Goal: Information Seeking & Learning: Learn about a topic

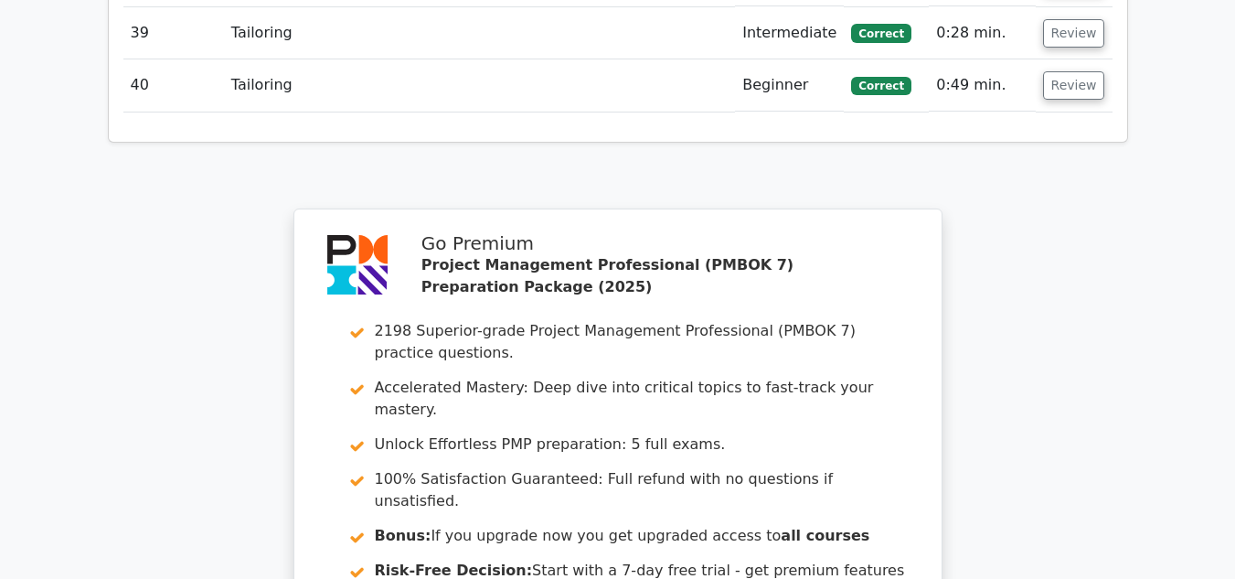
scroll to position [4707, 0]
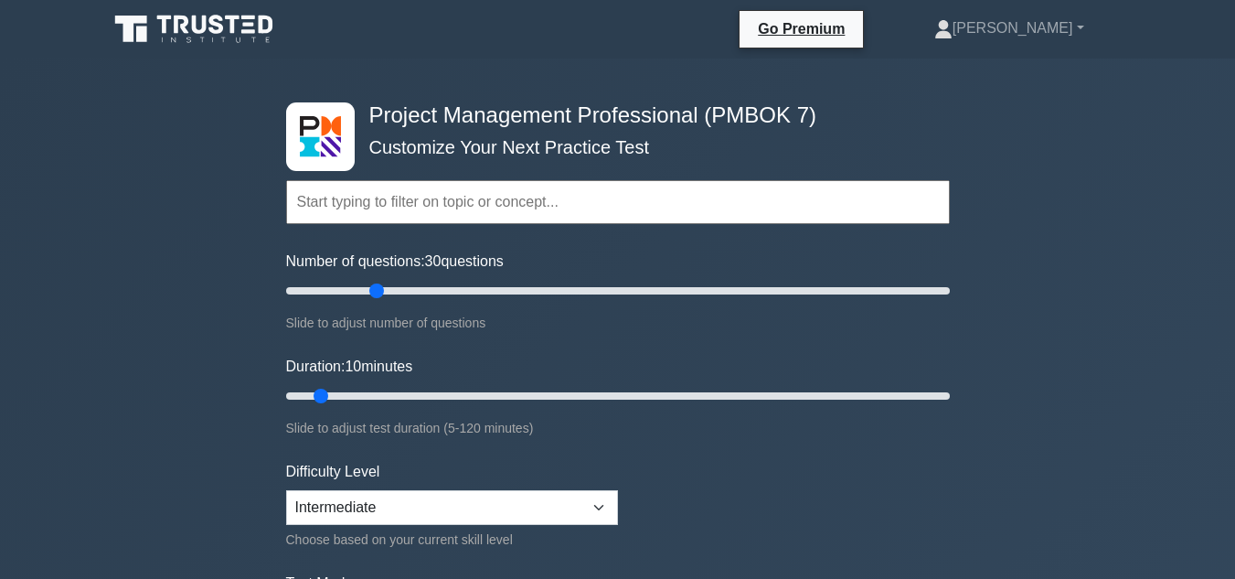
drag, startPoint x: 311, startPoint y: 290, endPoint x: 378, endPoint y: 291, distance: 66.8
type input "30"
click at [378, 291] on input "Number of questions: 30 questions" at bounding box center [618, 291] width 664 height 22
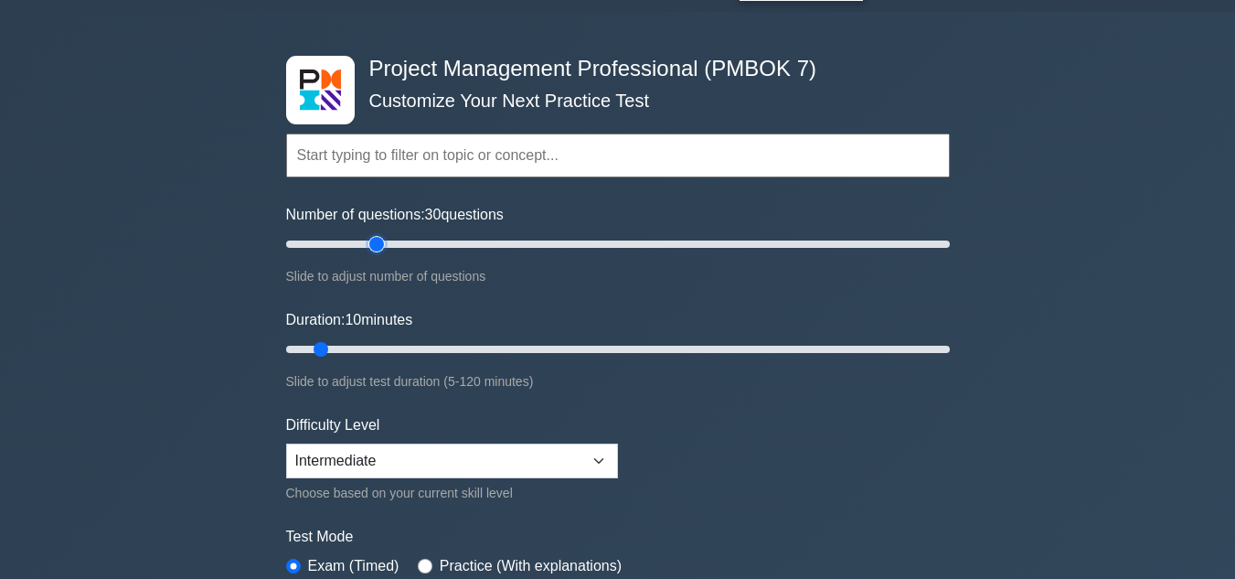
scroll to position [48, 0]
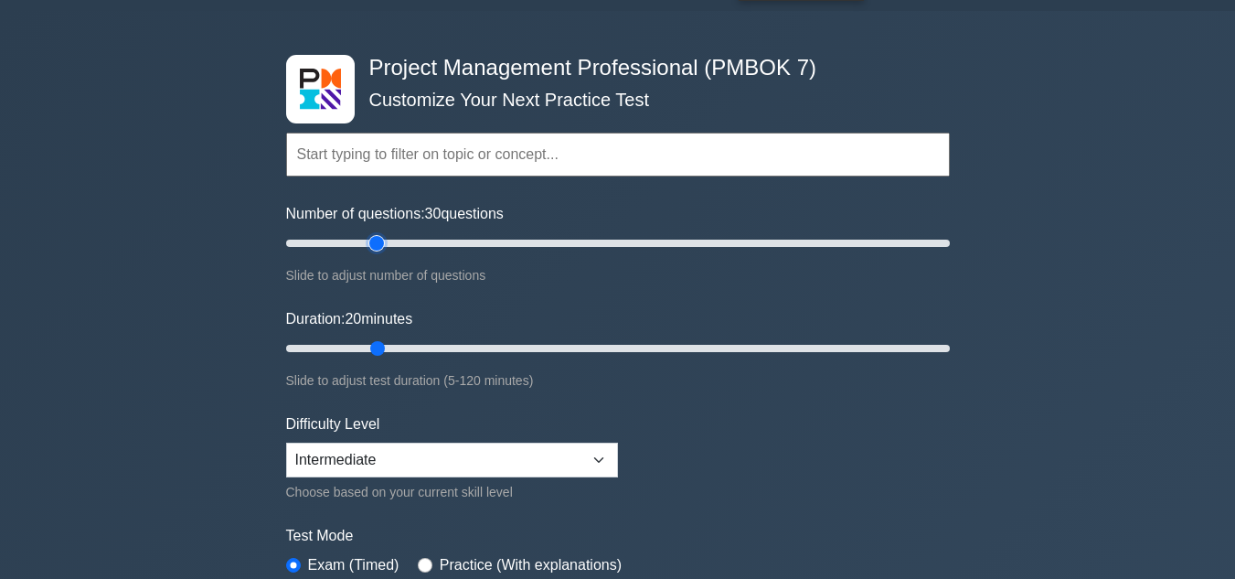
drag, startPoint x: 322, startPoint y: 344, endPoint x: 366, endPoint y: 345, distance: 43.9
type input "20"
click at [366, 345] on input "Duration: 20 minutes" at bounding box center [618, 348] width 664 height 22
click at [393, 461] on select "Beginner Intermediate Expert" at bounding box center [452, 460] width 332 height 35
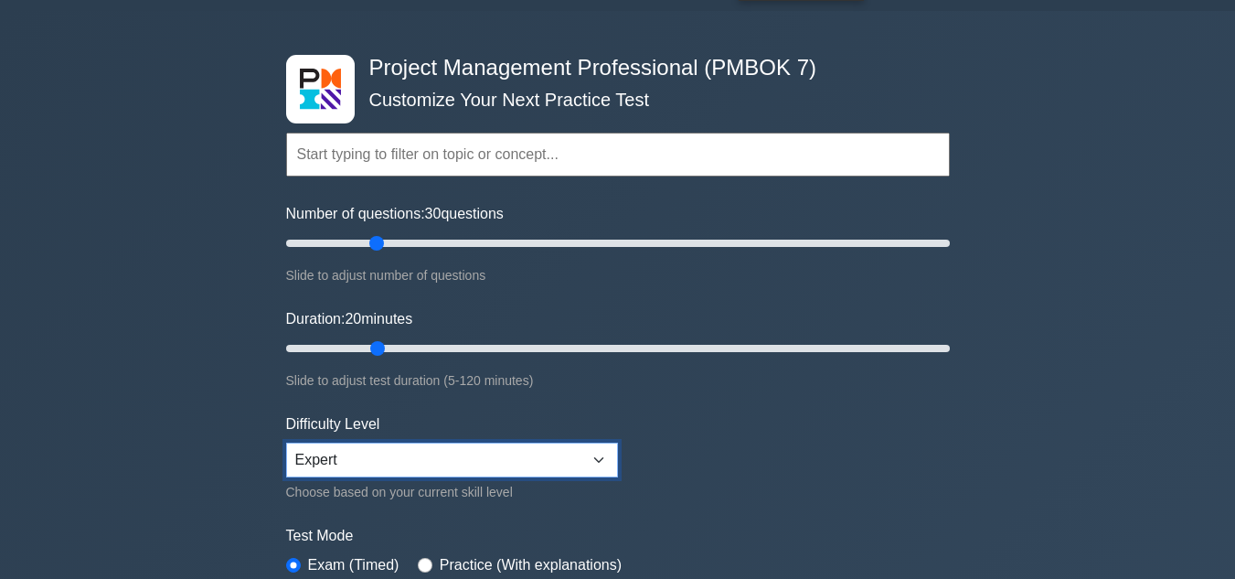
click at [286, 443] on select "Beginner Intermediate Expert" at bounding box center [452, 460] width 332 height 35
click at [374, 540] on label "Test Mode" at bounding box center [618, 536] width 664 height 22
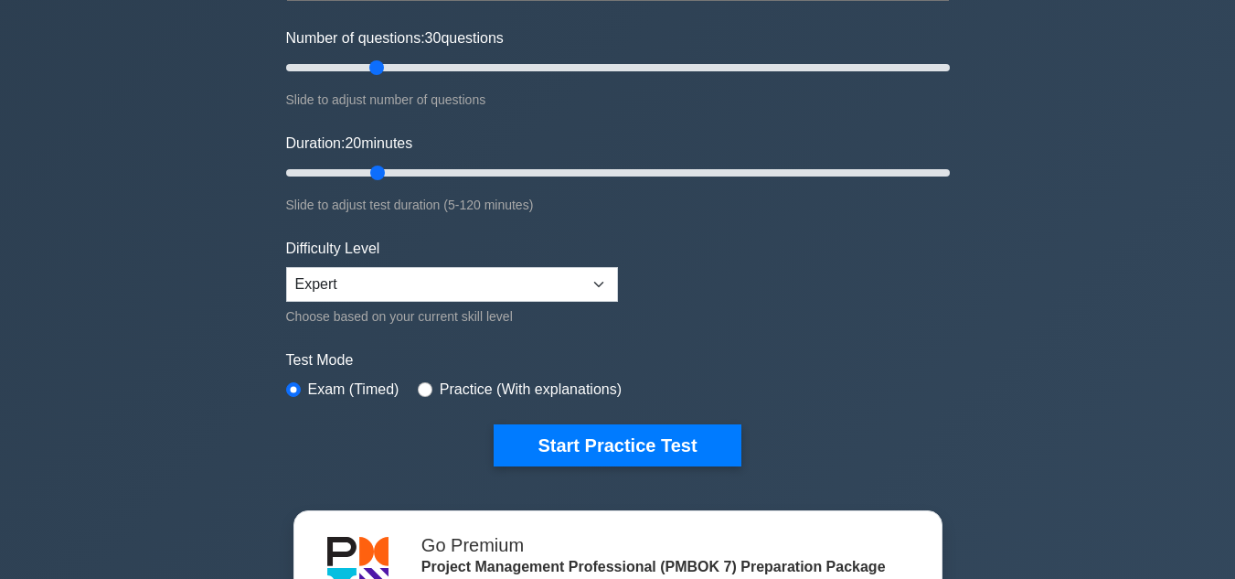
scroll to position [225, 0]
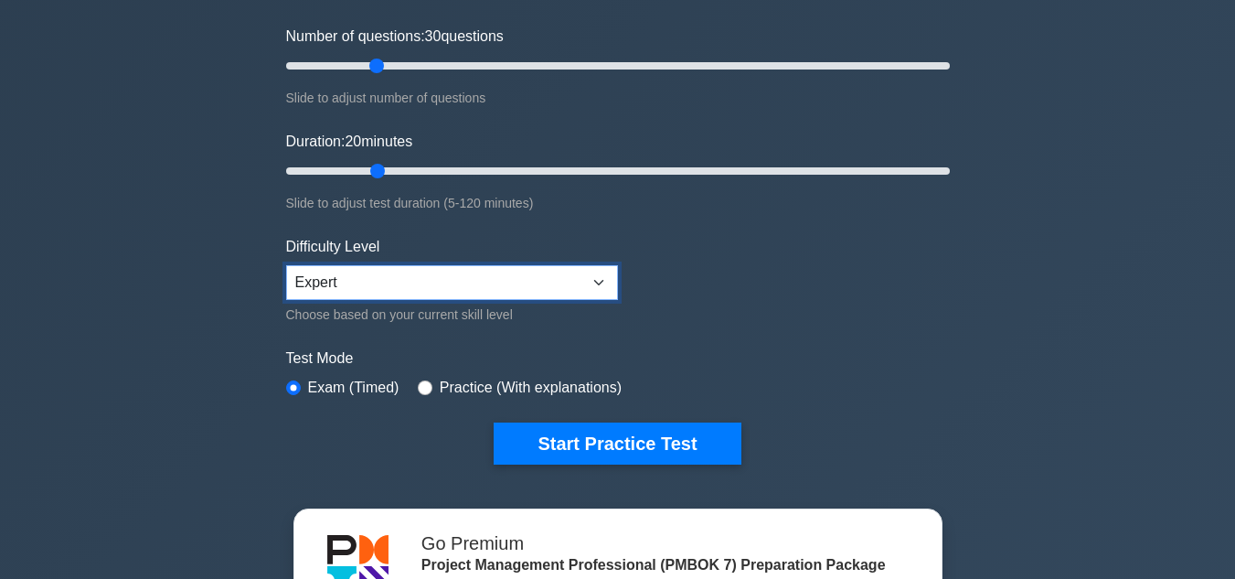
click at [412, 283] on select "Beginner Intermediate Expert" at bounding box center [452, 282] width 332 height 35
select select "intermediate"
click at [286, 265] on select "Beginner Intermediate Expert" at bounding box center [452, 282] width 332 height 35
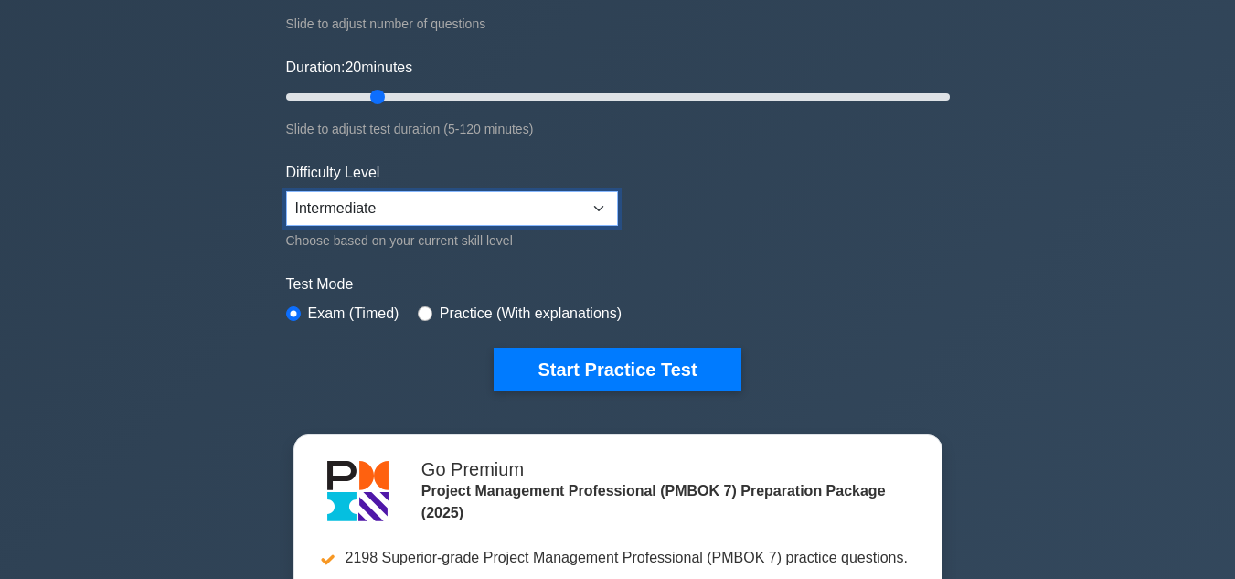
scroll to position [301, 0]
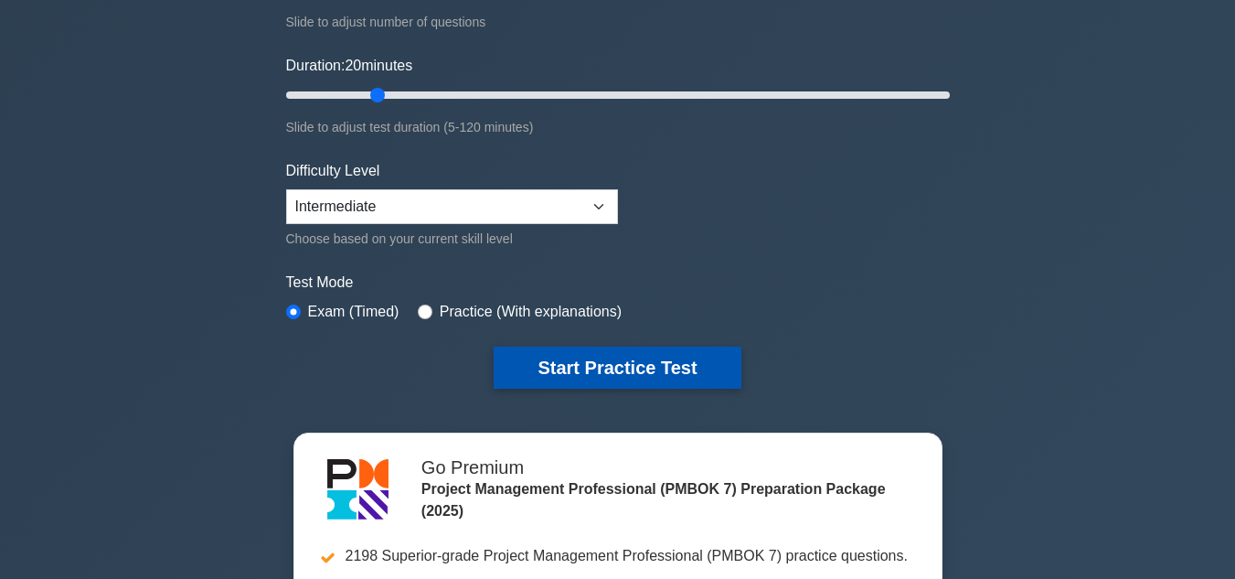
click at [578, 369] on button "Start Practice Test" at bounding box center [617, 368] width 247 height 42
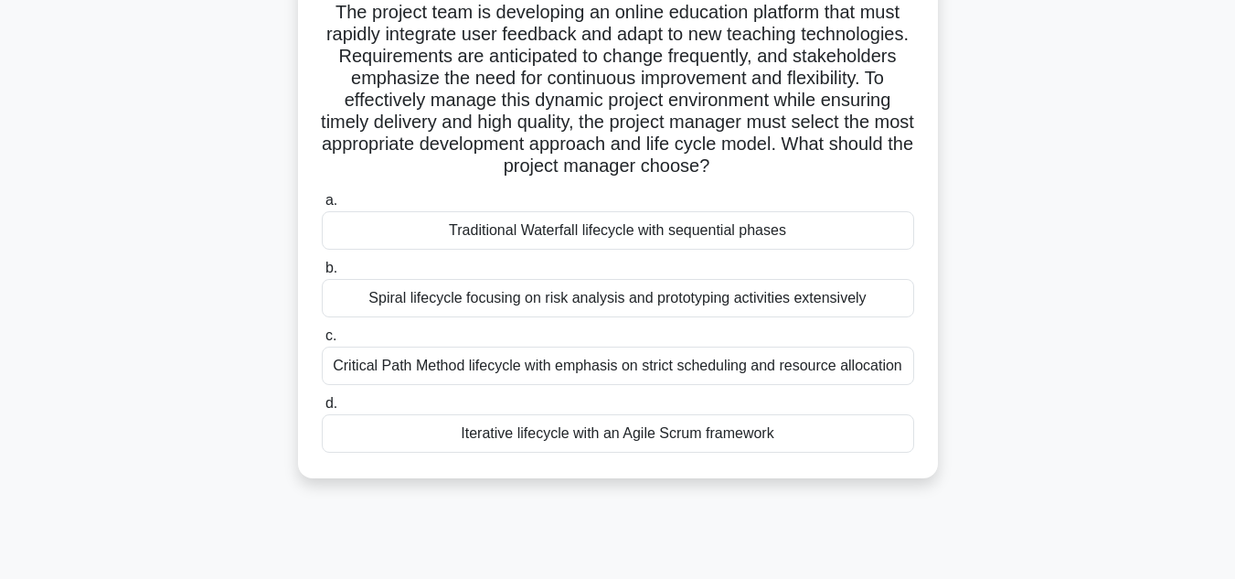
scroll to position [141, 0]
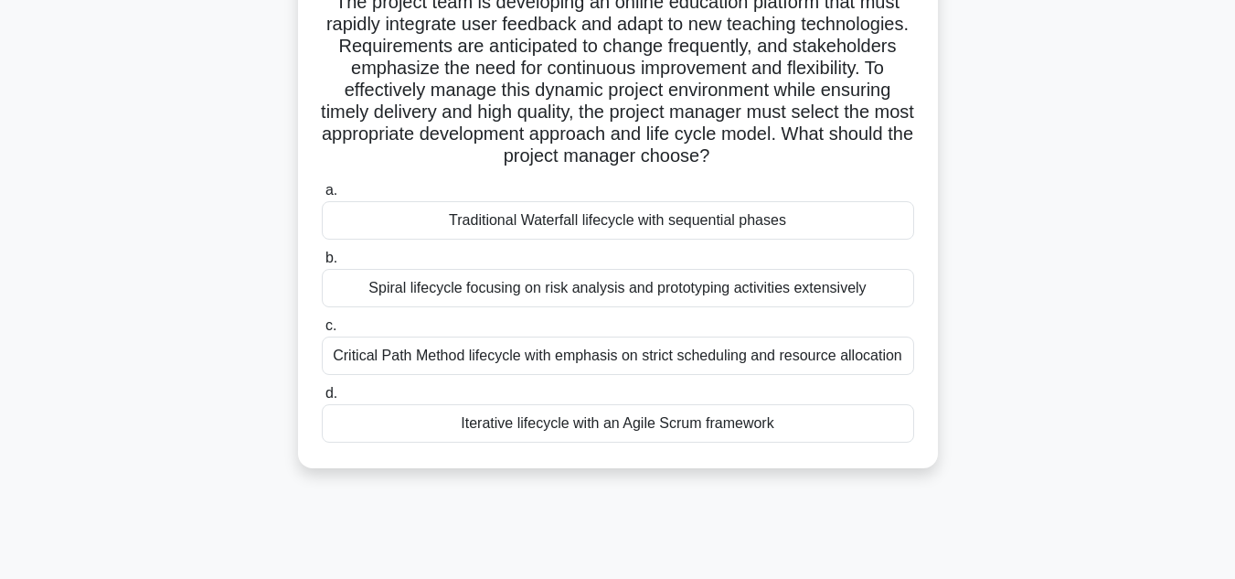
click at [686, 425] on div "Iterative lifecycle with an Agile Scrum framework" at bounding box center [618, 423] width 593 height 38
click at [322, 400] on input "d. Iterative lifecycle with an Agile Scrum framework" at bounding box center [322, 394] width 0 height 12
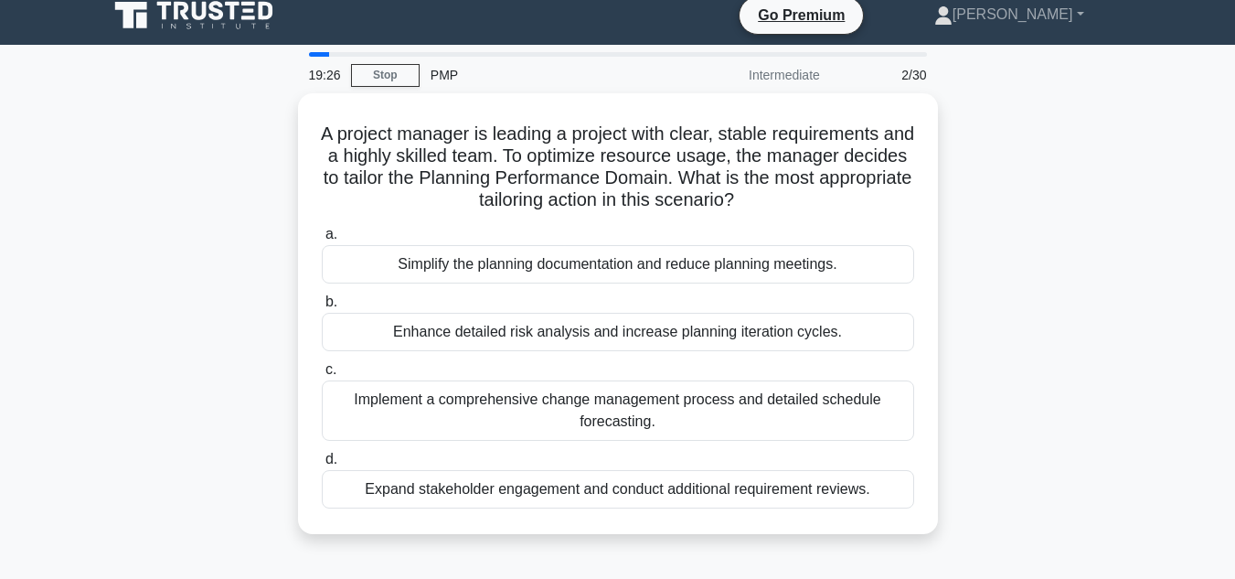
scroll to position [0, 0]
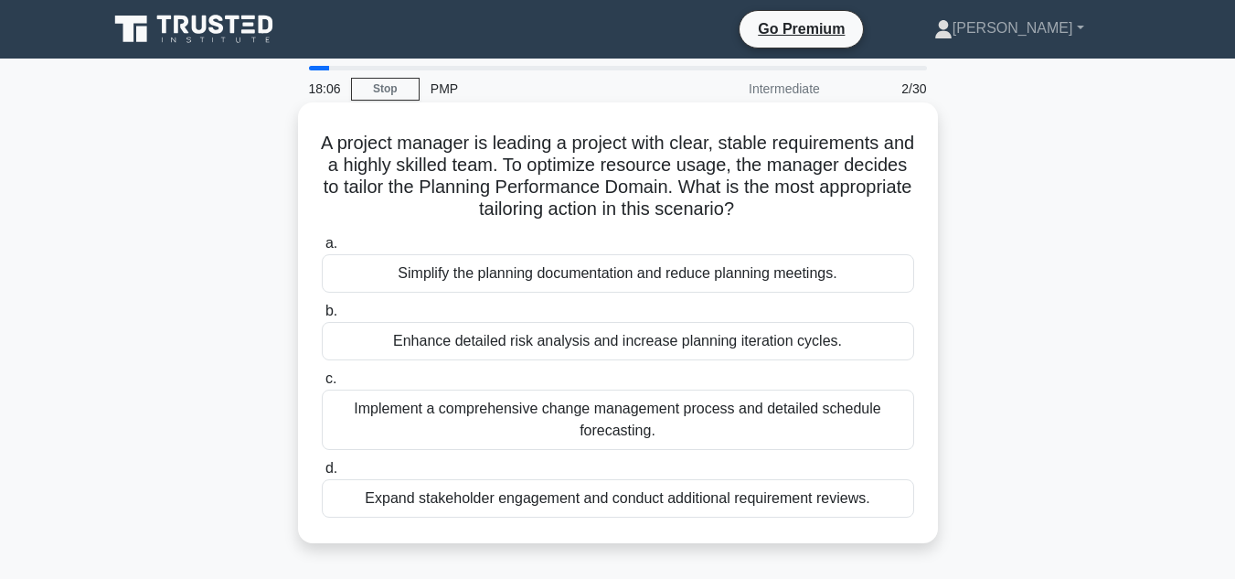
click at [622, 430] on div "Implement a comprehensive change management process and detailed schedule forec…" at bounding box center [618, 420] width 593 height 60
click at [322, 385] on input "c. Implement a comprehensive change management process and detailed schedule fo…" at bounding box center [322, 379] width 0 height 12
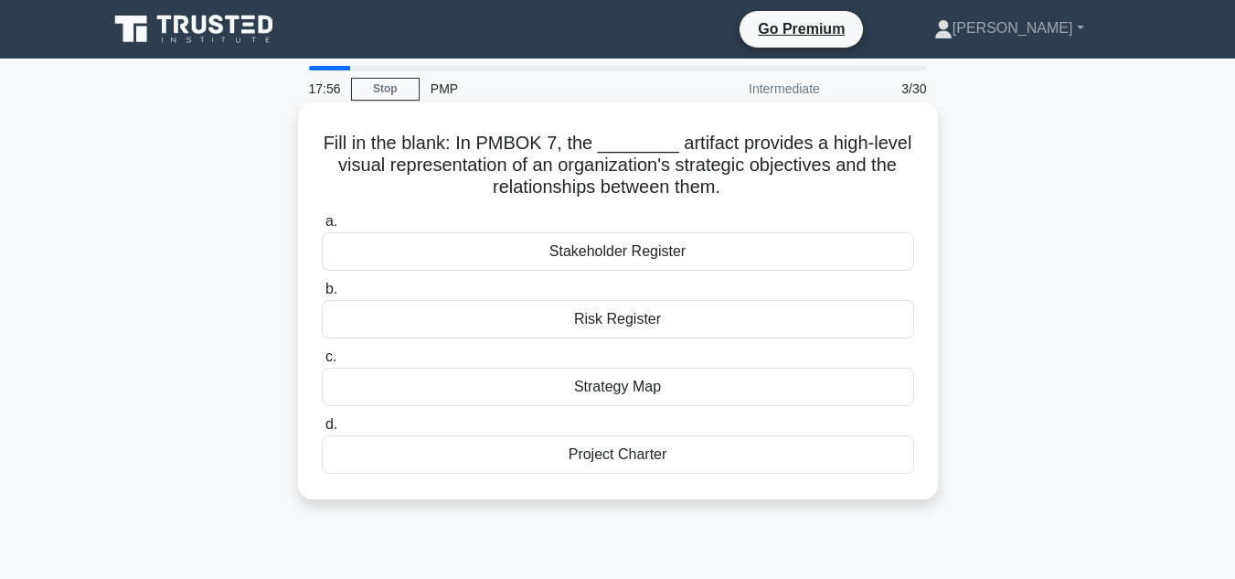
click at [629, 382] on div "Strategy Map" at bounding box center [618, 387] width 593 height 38
click at [322, 363] on input "c. Strategy Map" at bounding box center [322, 357] width 0 height 12
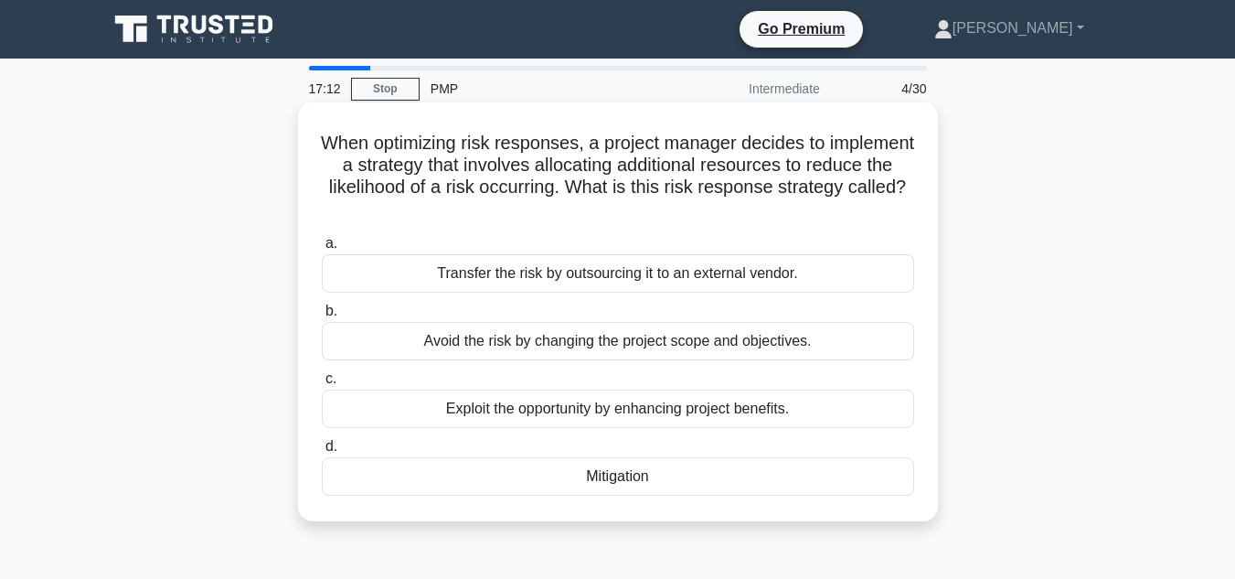
click at [667, 414] on div "Exploit the opportunity by enhancing project benefits." at bounding box center [618, 409] width 593 height 38
click at [322, 385] on input "c. Exploit the opportunity by enhancing project benefits." at bounding box center [322, 379] width 0 height 12
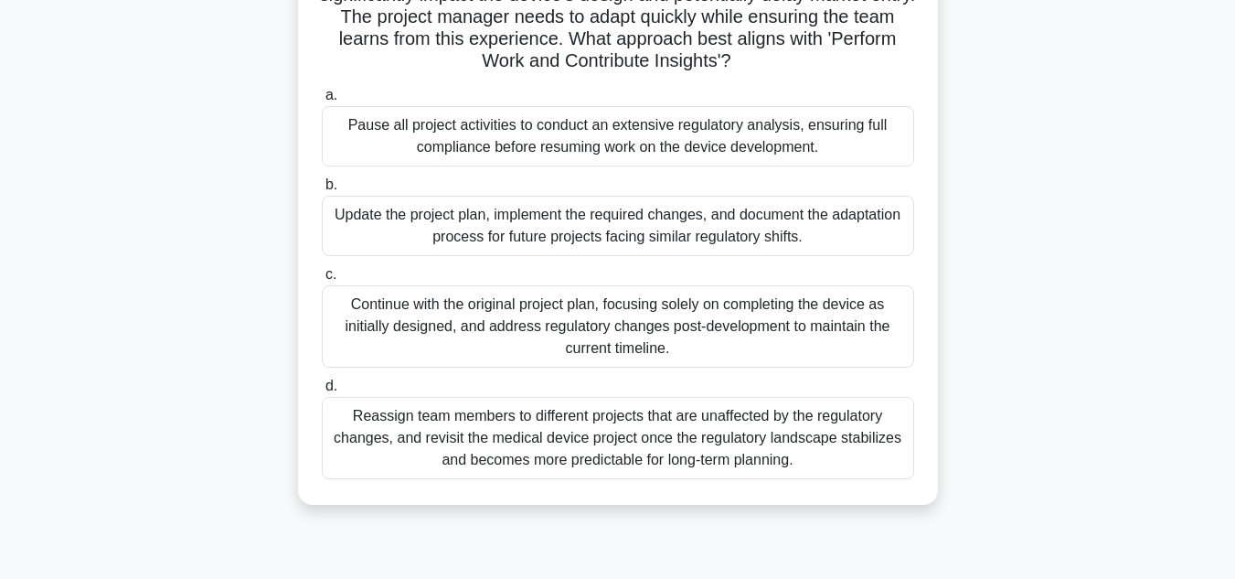
scroll to position [194, 0]
click at [732, 232] on div "Update the project plan, implement the required changes, and document the adapt…" at bounding box center [618, 224] width 593 height 60
click at [322, 189] on input "b. Update the project plan, implement the required changes, and document the ad…" at bounding box center [322, 183] width 0 height 12
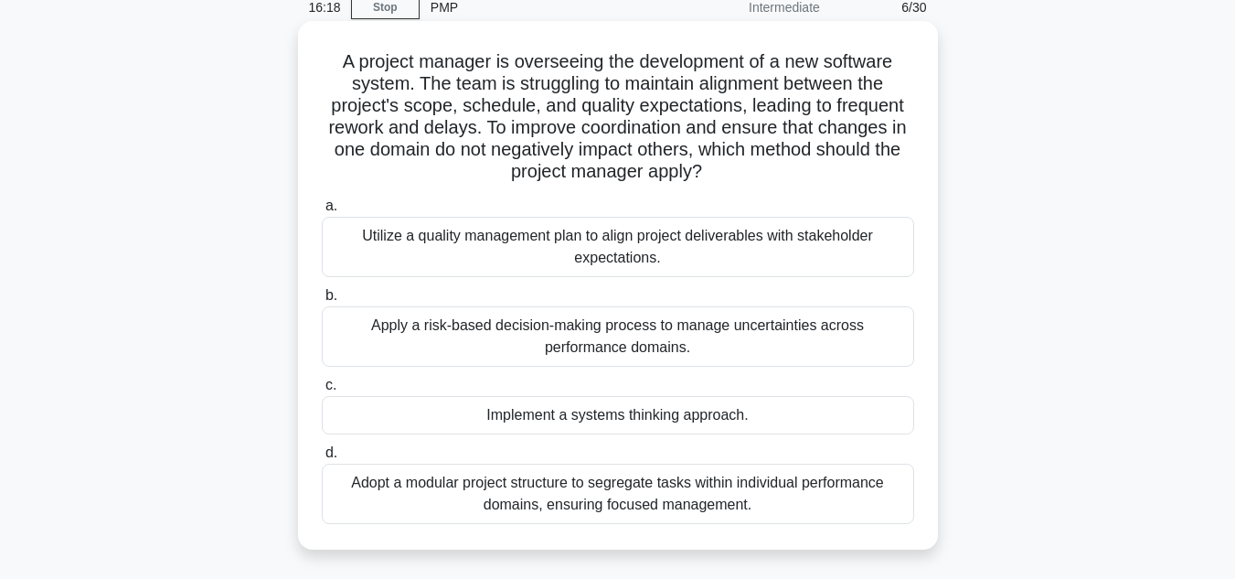
scroll to position [80, 0]
click at [702, 239] on div "Utilize a quality management plan to align project deliverables with stakeholde…" at bounding box center [618, 249] width 593 height 60
click at [322, 214] on input "a. Utilize a quality management plan to align project deliverables with stakeho…" at bounding box center [322, 208] width 0 height 12
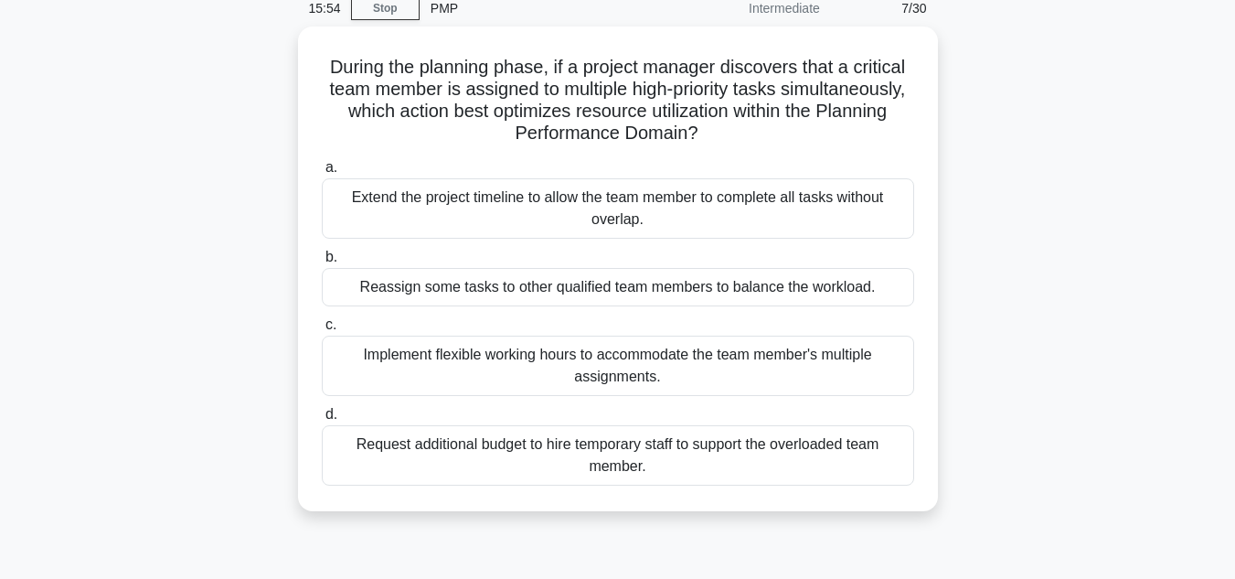
scroll to position [81, 0]
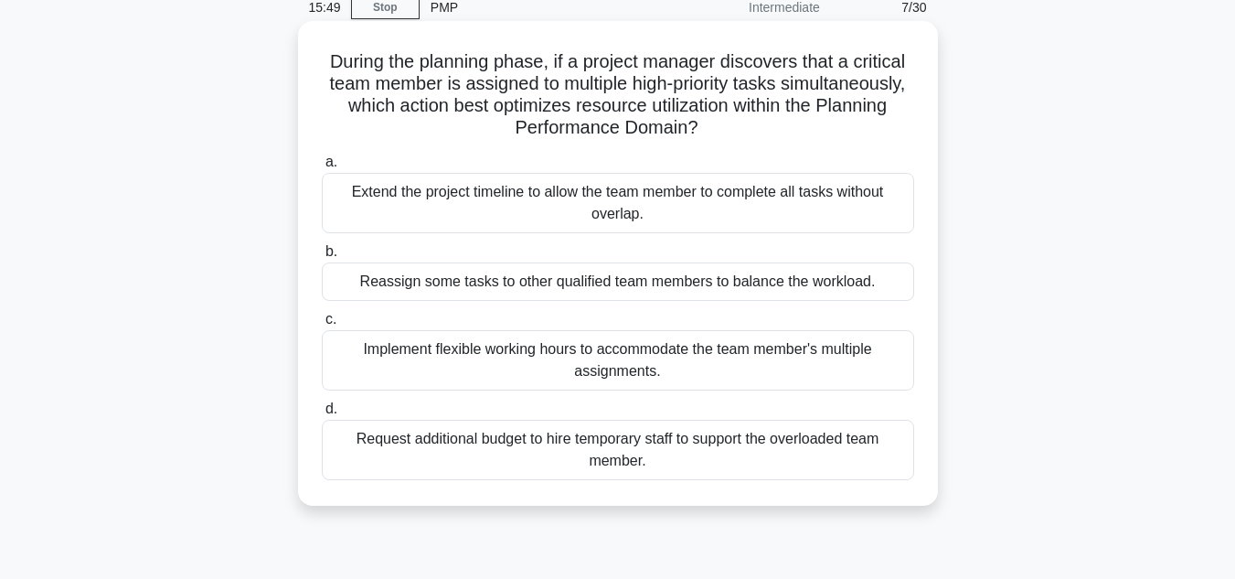
click at [639, 281] on div "Reassign some tasks to other qualified team members to balance the workload." at bounding box center [618, 281] width 593 height 38
click at [322, 258] on input "b. Reassign some tasks to other qualified team members to balance the workload." at bounding box center [322, 252] width 0 height 12
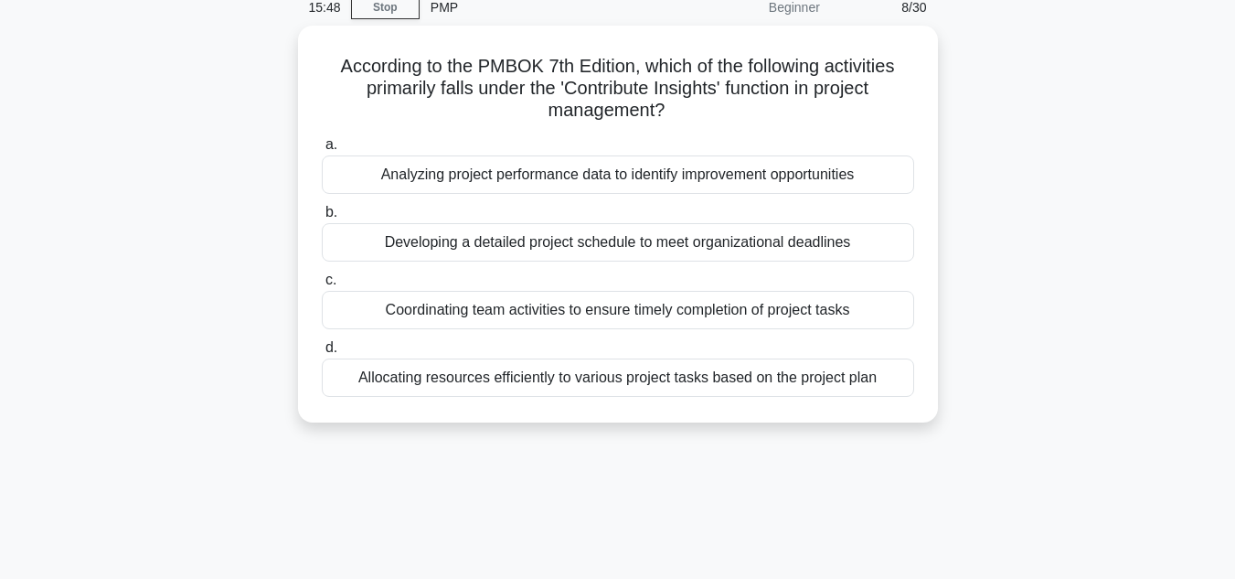
scroll to position [0, 0]
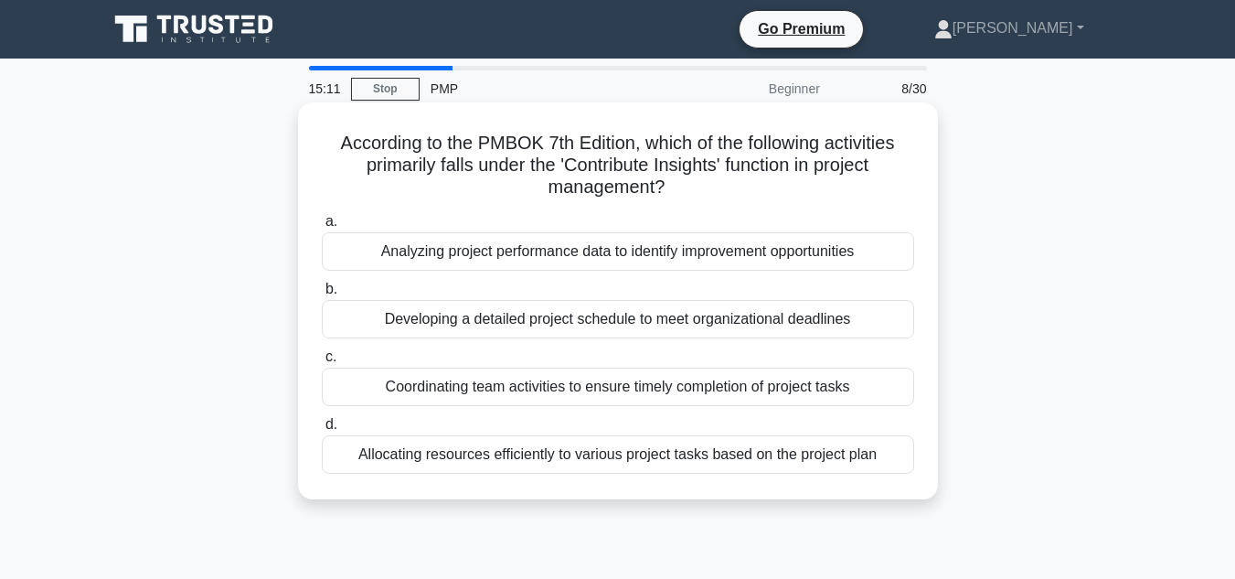
click at [608, 254] on div "Analyzing project performance data to identify improvement opportunities" at bounding box center [618, 251] width 593 height 38
click at [322, 228] on input "a. Analyzing project performance data to identify improvement opportunities" at bounding box center [322, 222] width 0 height 12
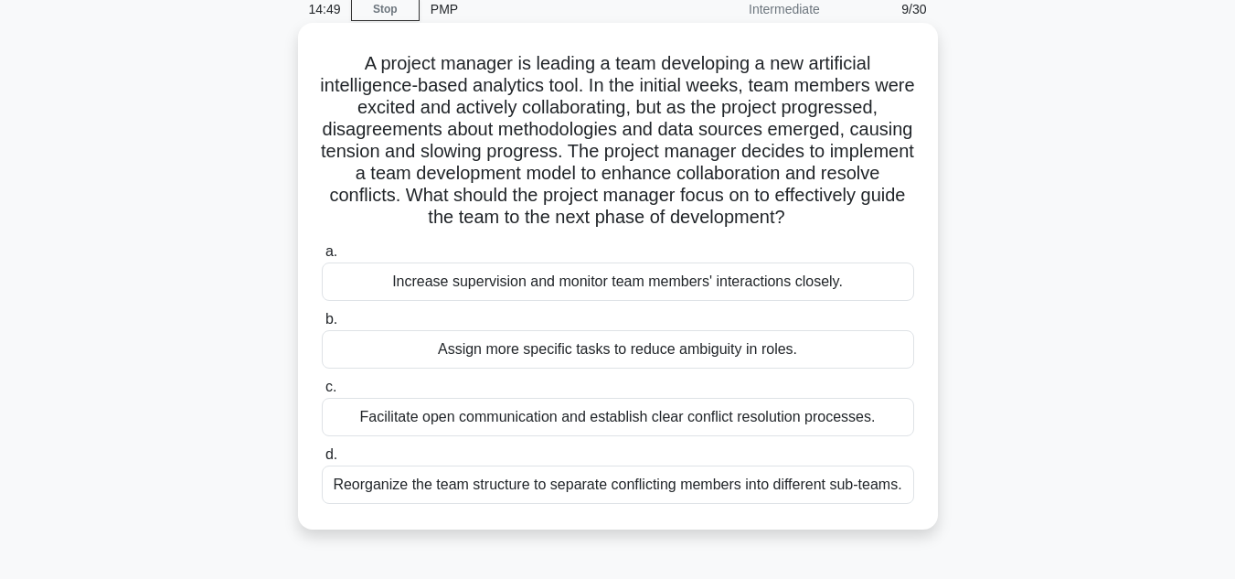
scroll to position [80, 0]
click at [636, 405] on div "Facilitate open communication and establish clear conflict resolution processes." at bounding box center [618, 416] width 593 height 38
click at [322, 392] on input "c. Facilitate open communication and establish clear conflict resolution proces…" at bounding box center [322, 386] width 0 height 12
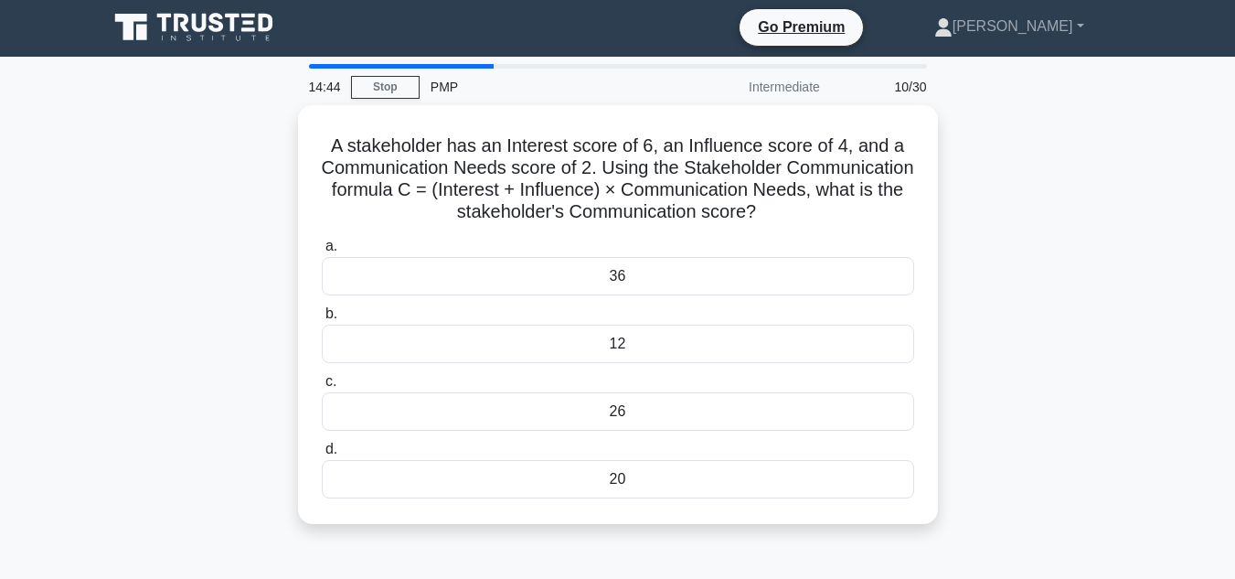
scroll to position [0, 0]
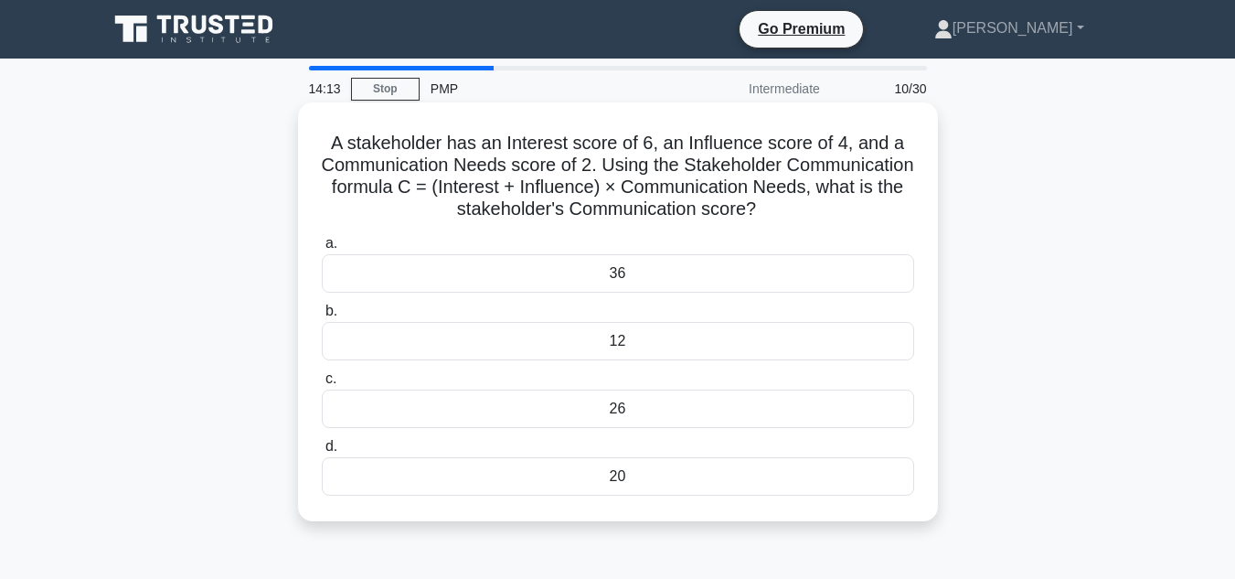
click at [618, 478] on div "20" at bounding box center [618, 476] width 593 height 38
click at [322, 453] on input "d. 20" at bounding box center [322, 447] width 0 height 12
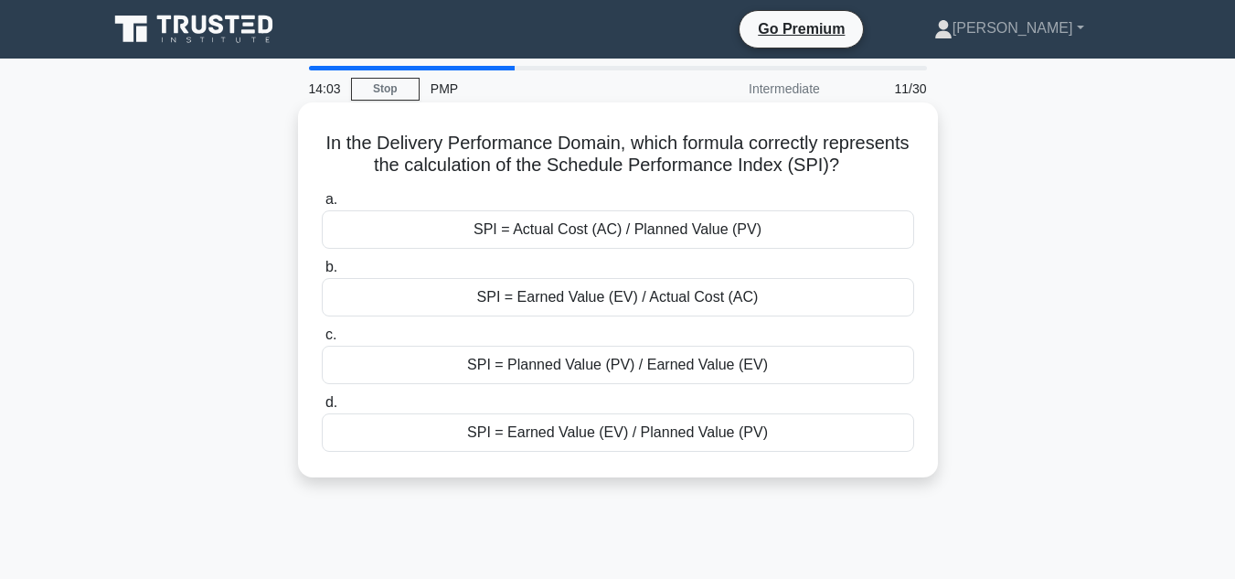
click at [604, 432] on div "SPI = Earned Value (EV) / Planned Value (PV)" at bounding box center [618, 432] width 593 height 38
click at [322, 409] on input "d. SPI = Earned Value (EV) / Planned Value (PV)" at bounding box center [322, 403] width 0 height 12
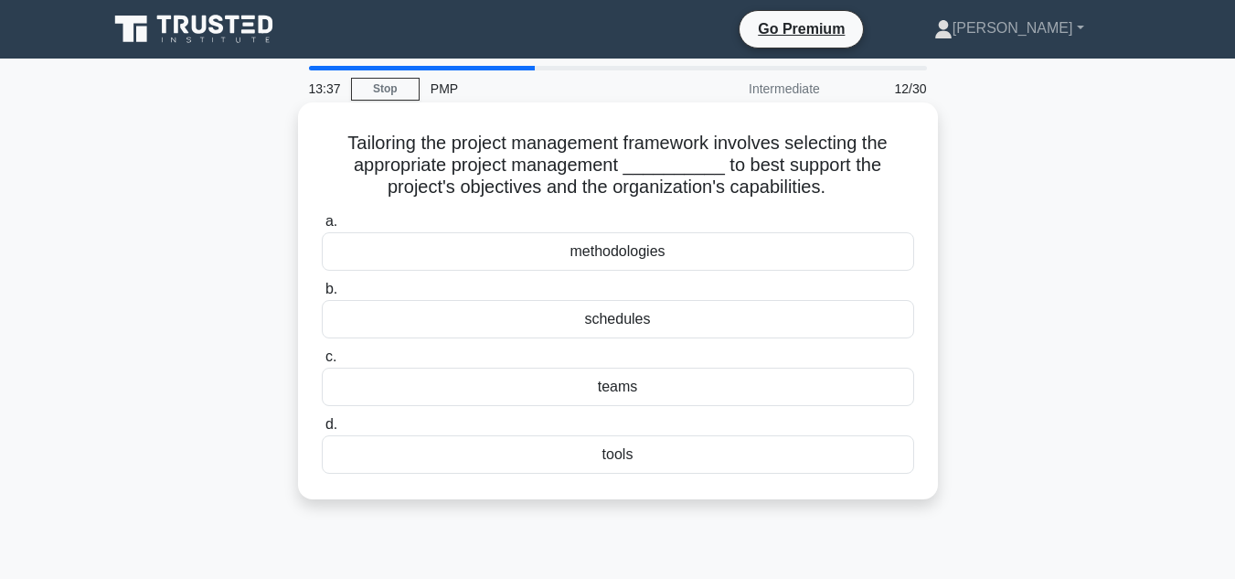
click at [618, 254] on div "methodologies" at bounding box center [618, 251] width 593 height 38
click at [322, 228] on input "a. methodologies" at bounding box center [322, 222] width 0 height 12
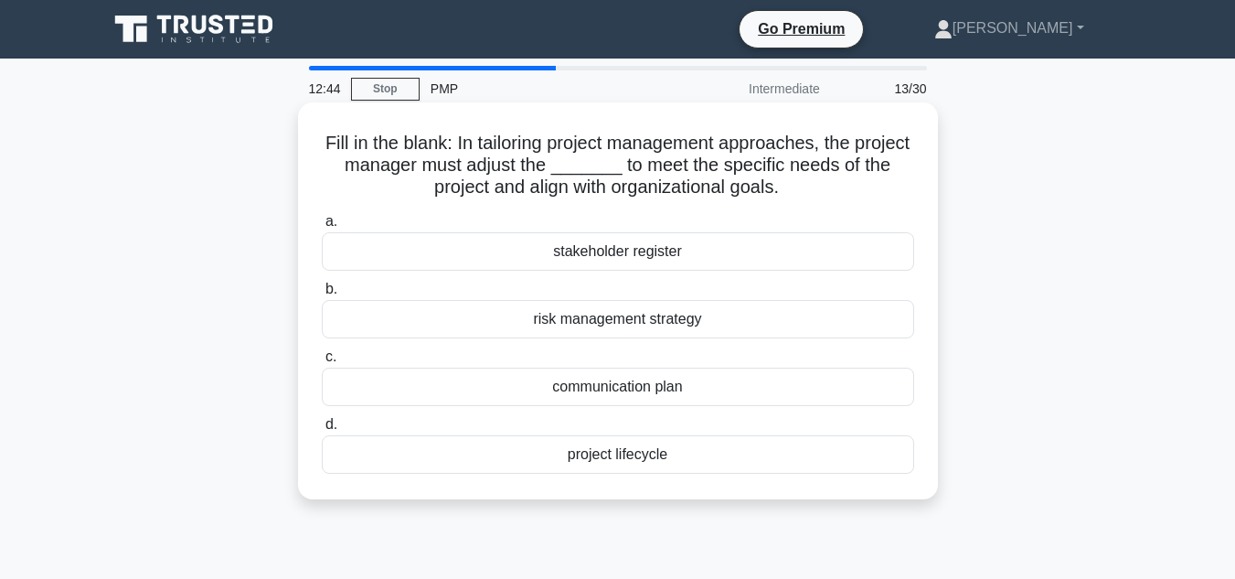
click at [639, 320] on div "risk management strategy" at bounding box center [618, 319] width 593 height 38
click at [322, 295] on input "b. risk management strategy" at bounding box center [322, 289] width 0 height 12
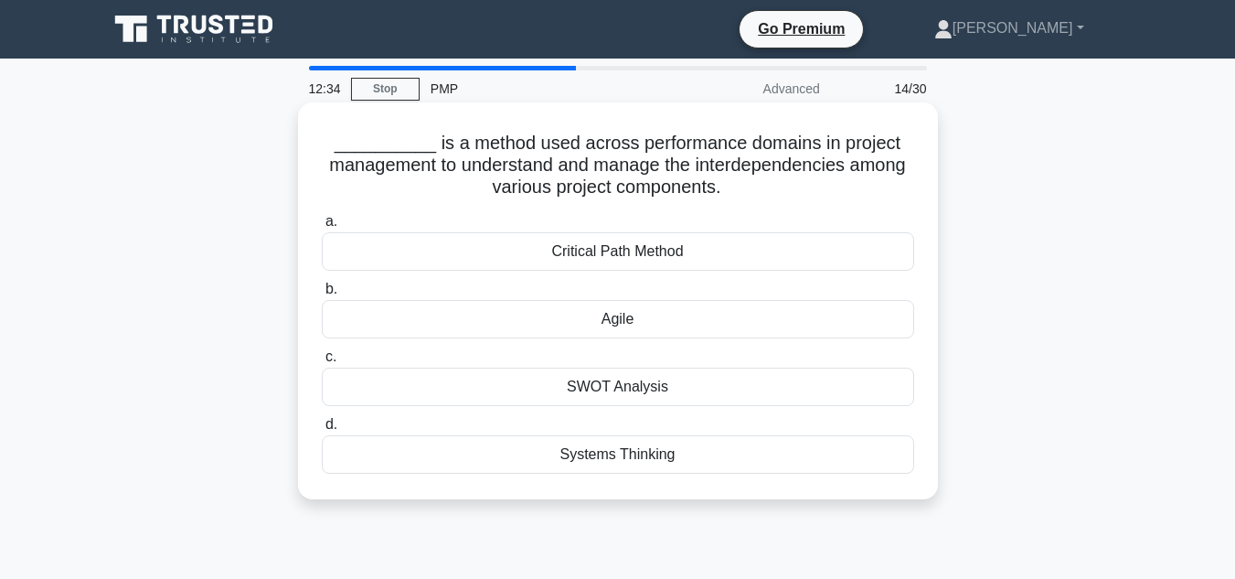
click at [646, 254] on div "Critical Path Method" at bounding box center [618, 251] width 593 height 38
click at [322, 228] on input "a. Critical Path Method" at bounding box center [322, 222] width 0 height 12
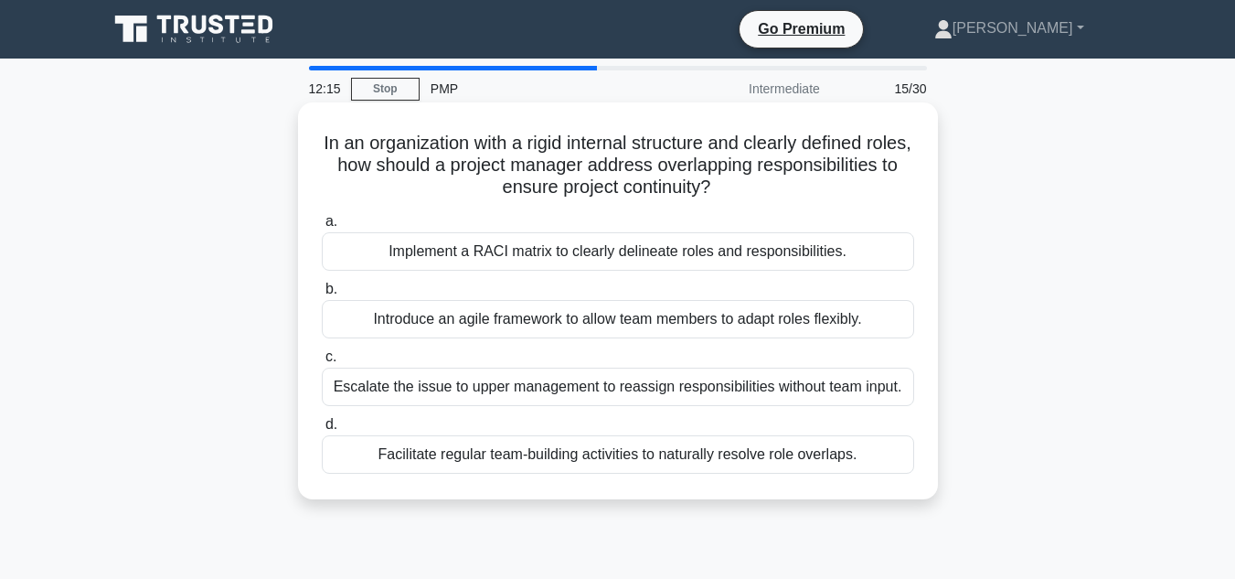
click at [644, 254] on div "Implement a RACI matrix to clearly delineate roles and responsibilities." at bounding box center [618, 251] width 593 height 38
click at [322, 228] on input "a. Implement a RACI matrix to clearly delineate roles and responsibilities." at bounding box center [322, 222] width 0 height 12
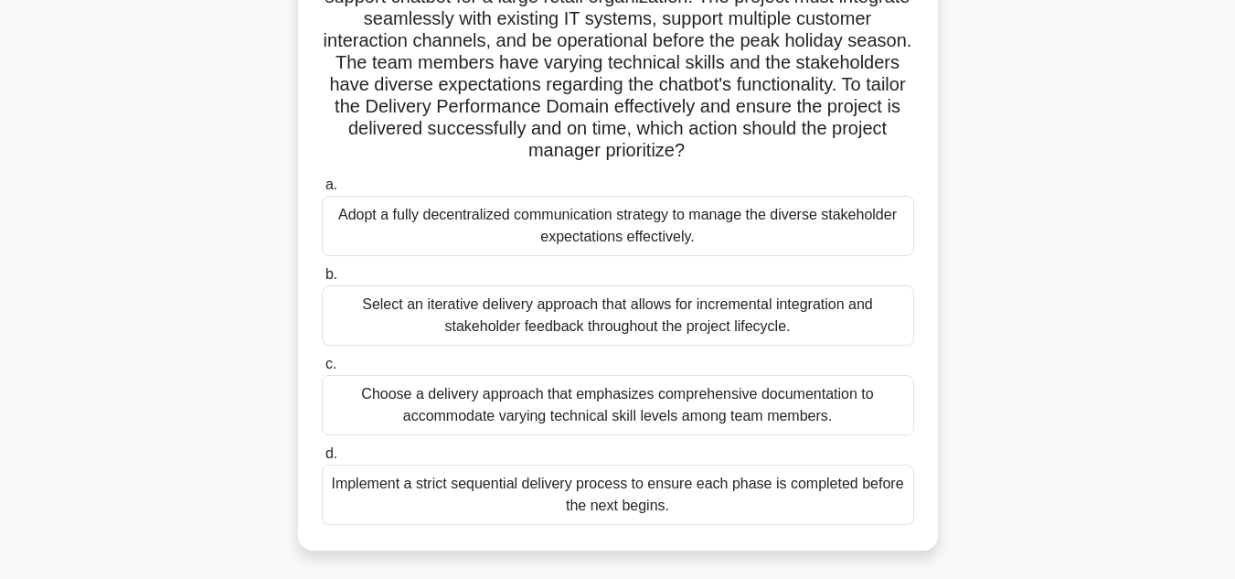
scroll to position [169, 0]
click at [709, 317] on div "Select an iterative delivery approach that allows for incremental integration a…" at bounding box center [618, 314] width 593 height 60
click at [322, 280] on input "b. Select an iterative delivery approach that allows for incremental integratio…" at bounding box center [322, 274] width 0 height 12
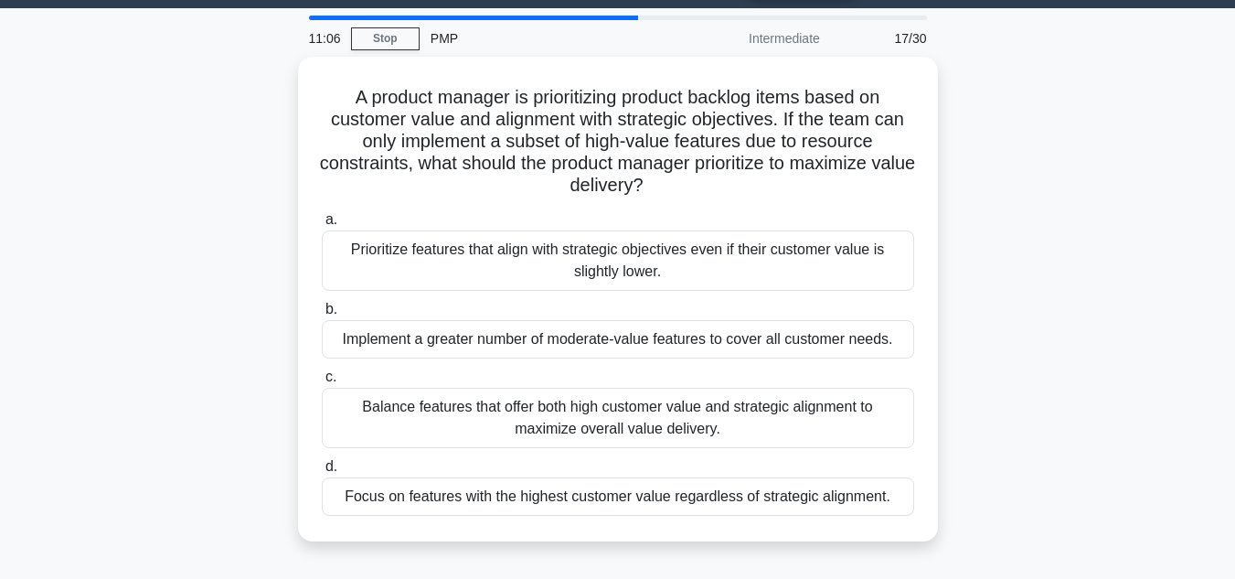
scroll to position [53, 0]
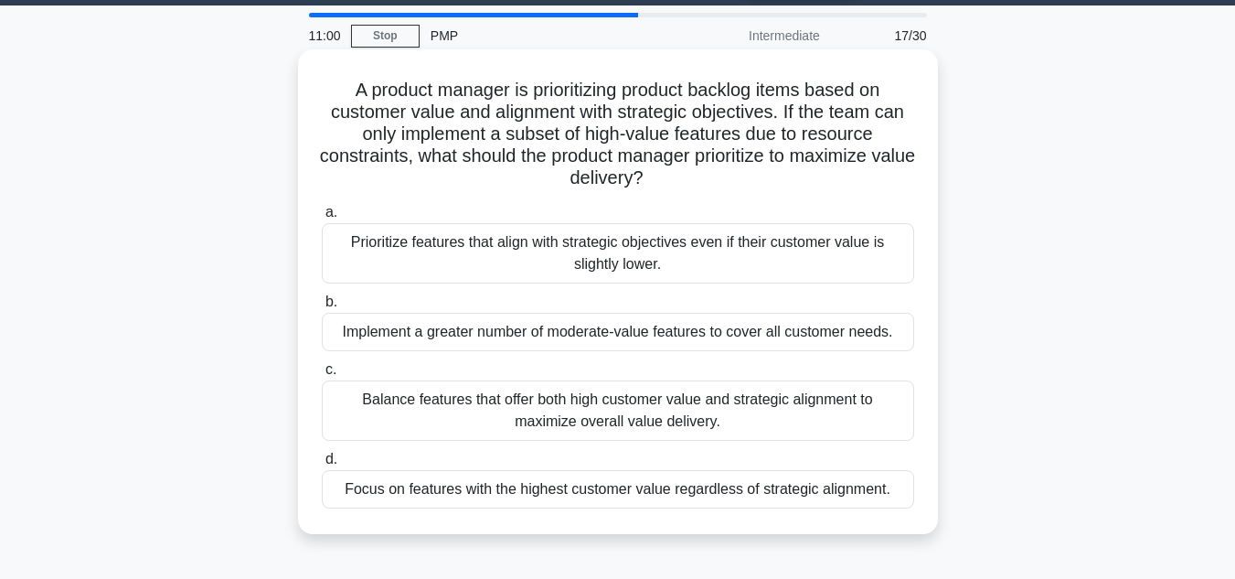
click at [725, 413] on div "Balance features that offer both high customer value and strategic alignment to…" at bounding box center [618, 410] width 593 height 60
click at [322, 376] on input "c. Balance features that offer both high customer value and strategic alignment…" at bounding box center [322, 370] width 0 height 12
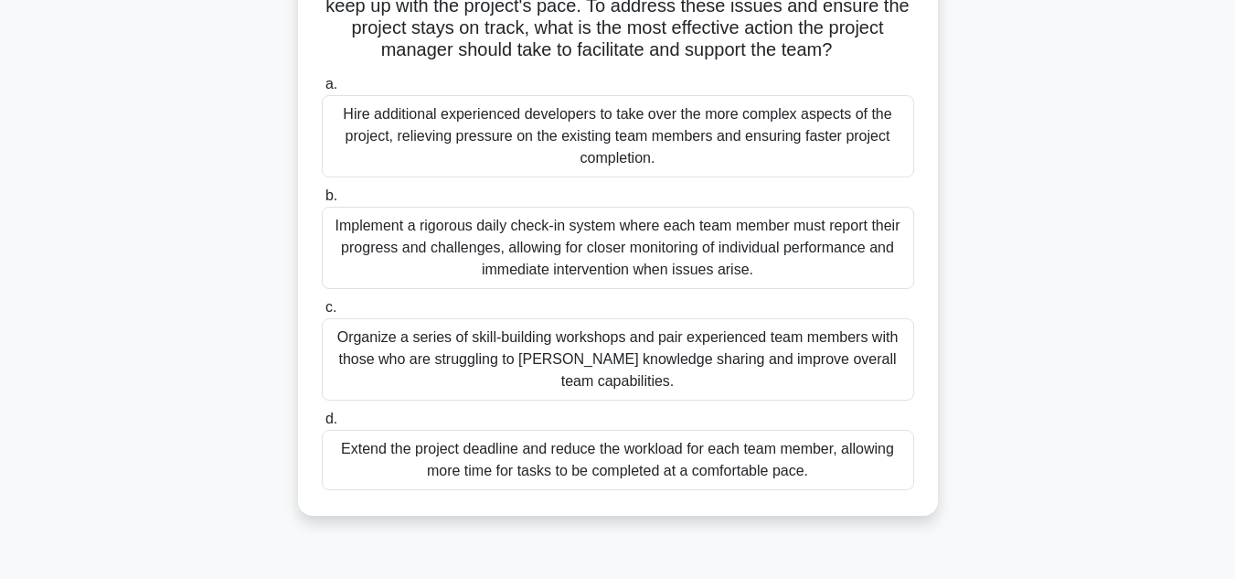
scroll to position [249, 0]
click at [725, 360] on div "Organize a series of skill-building workshops and pair experienced team members…" at bounding box center [618, 357] width 593 height 82
click at [322, 312] on input "c. Organize a series of skill-building workshops and pair experienced team memb…" at bounding box center [322, 306] width 0 height 12
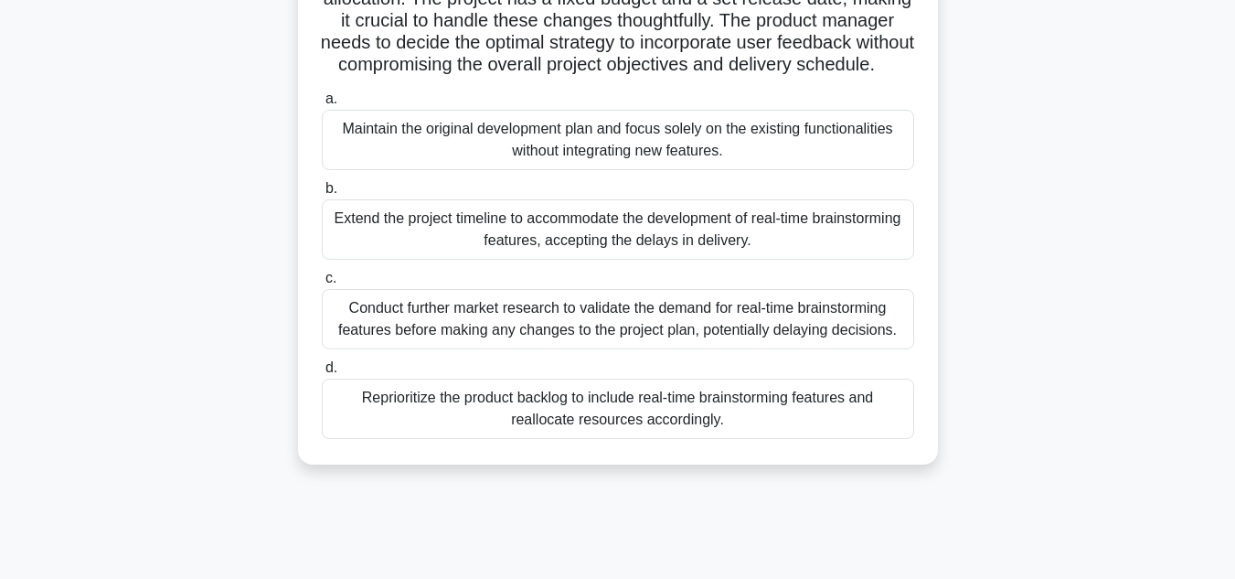
scroll to position [257, 0]
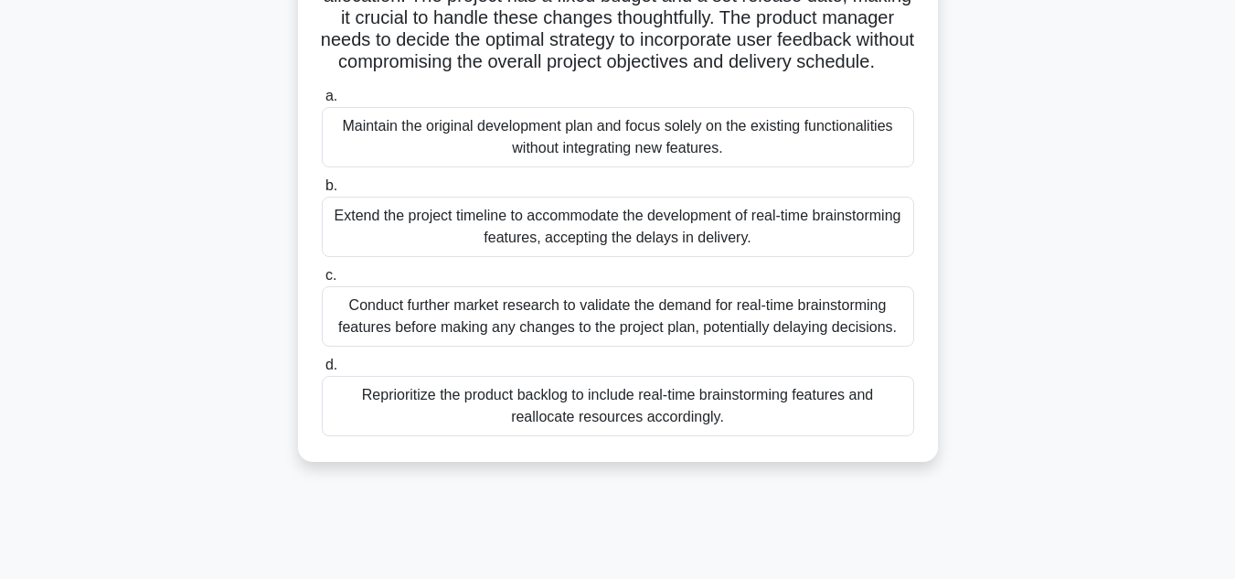
click at [826, 347] on div "Conduct further market research to validate the demand for real-time brainstorm…" at bounding box center [618, 316] width 593 height 60
click at [322, 282] on input "c. Conduct further market research to validate the demand for real-time brainst…" at bounding box center [322, 276] width 0 height 12
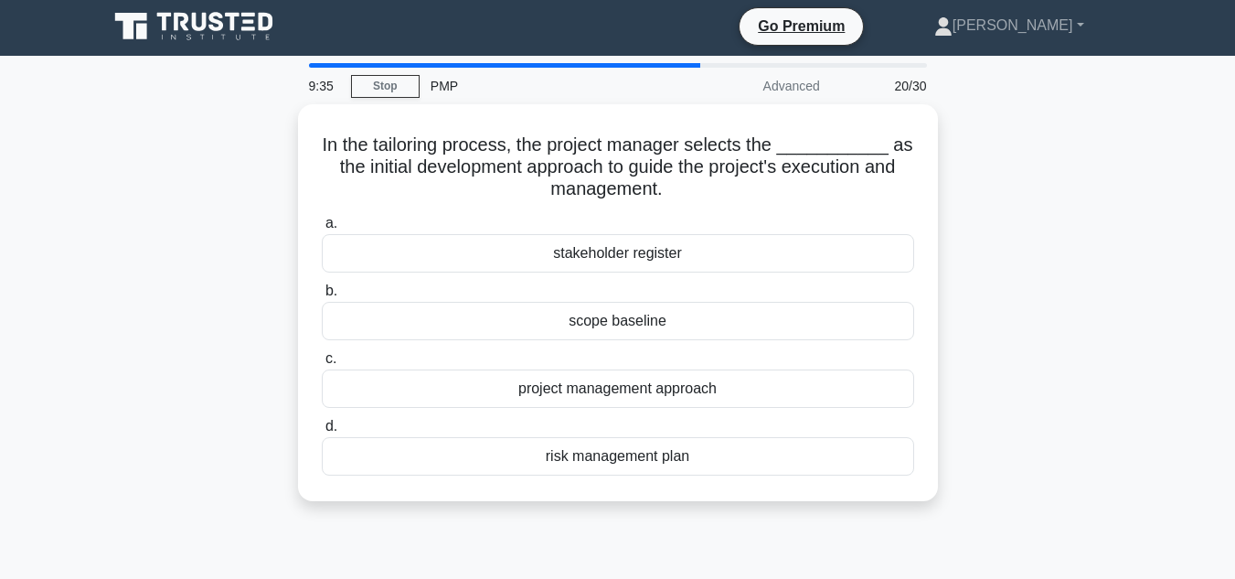
scroll to position [0, 0]
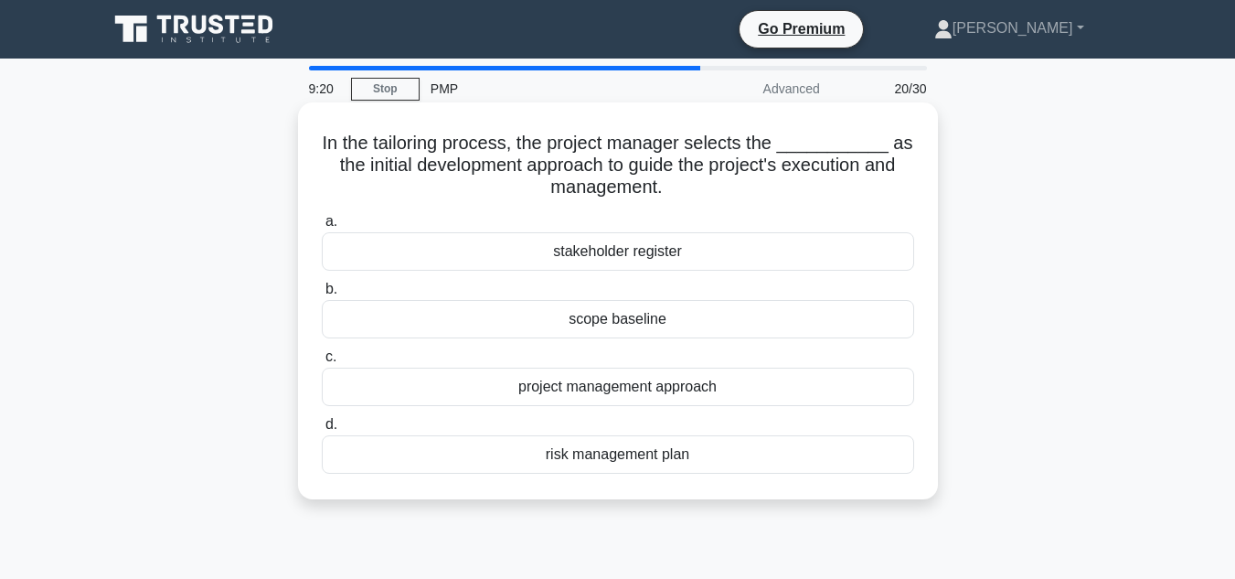
click at [632, 316] on div "scope baseline" at bounding box center [618, 319] width 593 height 38
click at [322, 295] on input "b. scope baseline" at bounding box center [322, 289] width 0 height 12
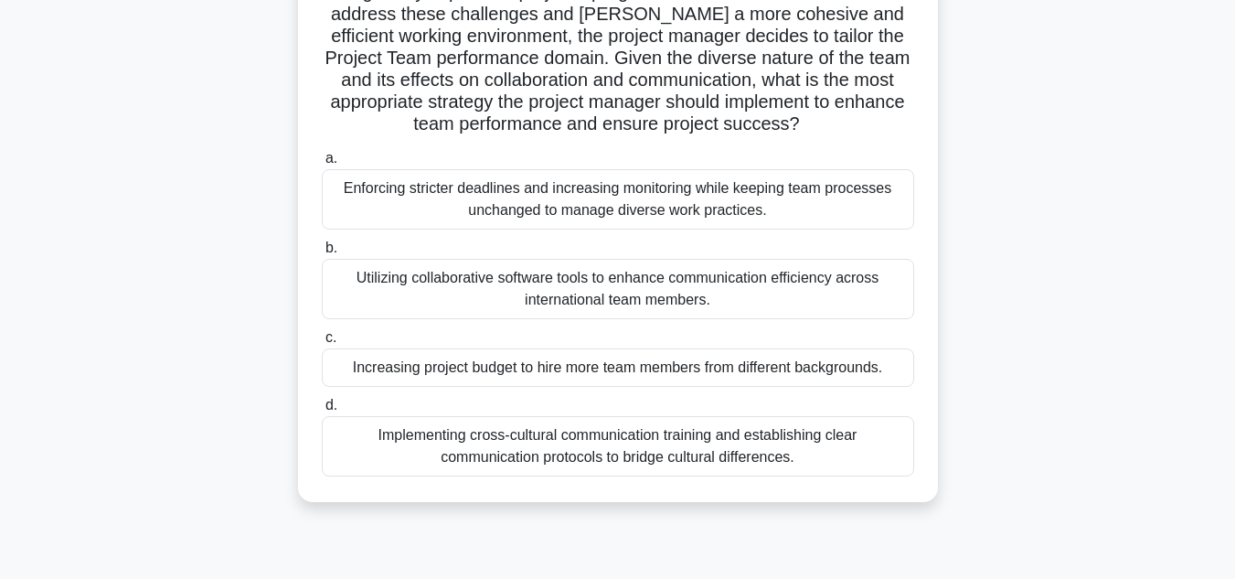
scroll to position [290, 0]
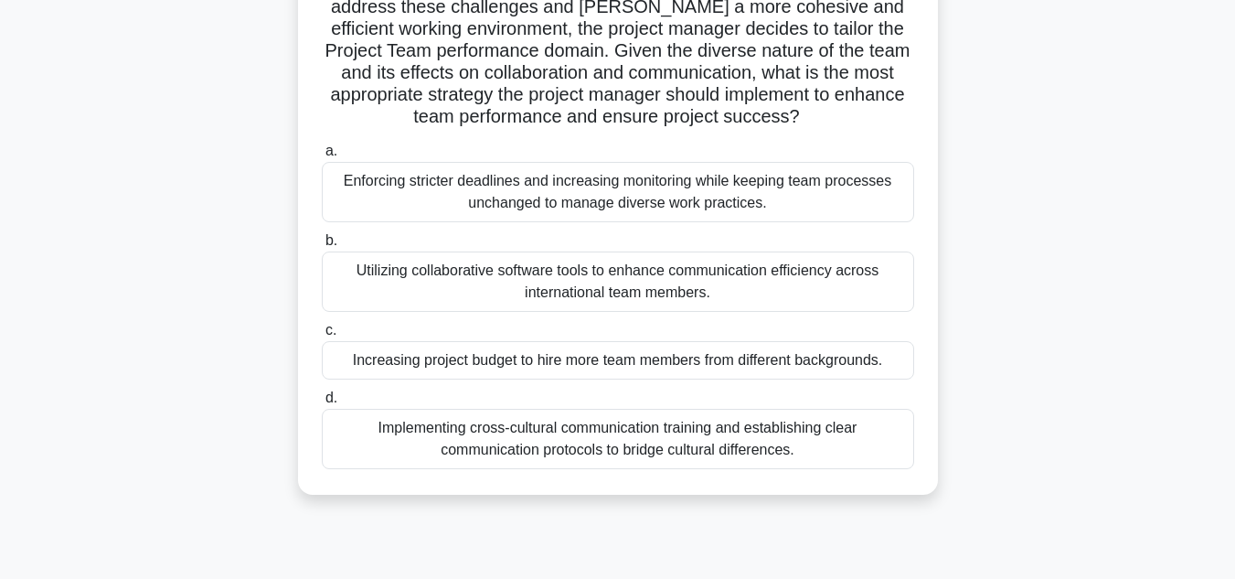
click at [626, 280] on div "Utilizing collaborative software tools to enhance communication efficiency acro…" at bounding box center [618, 281] width 593 height 60
click at [322, 247] on input "b. Utilizing collaborative software tools to enhance communication efficiency a…" at bounding box center [322, 241] width 0 height 12
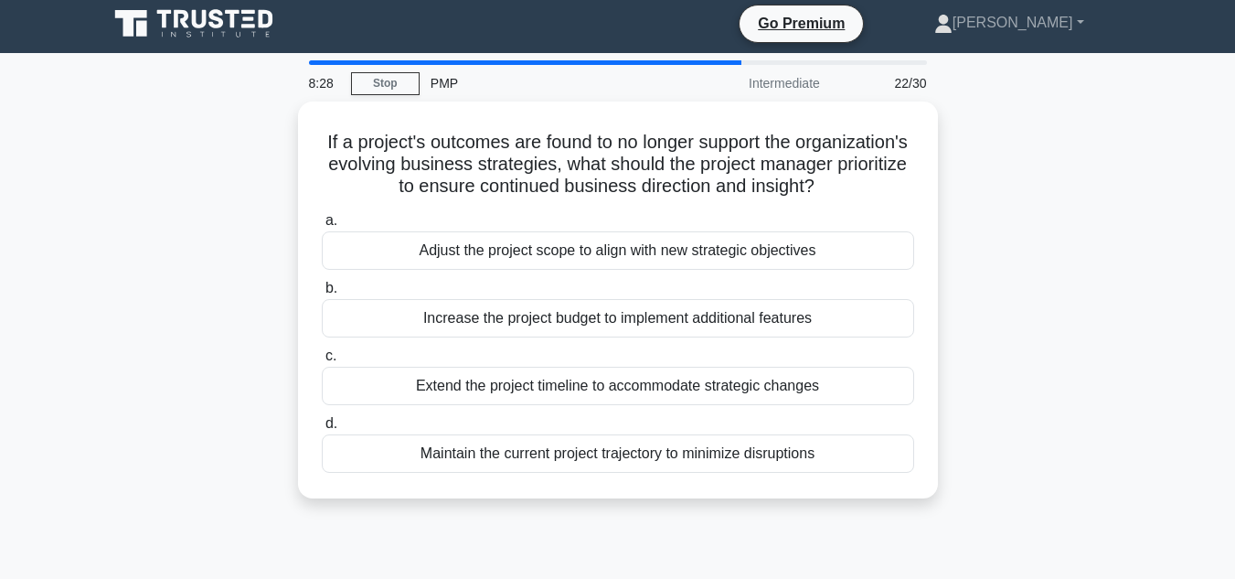
scroll to position [0, 0]
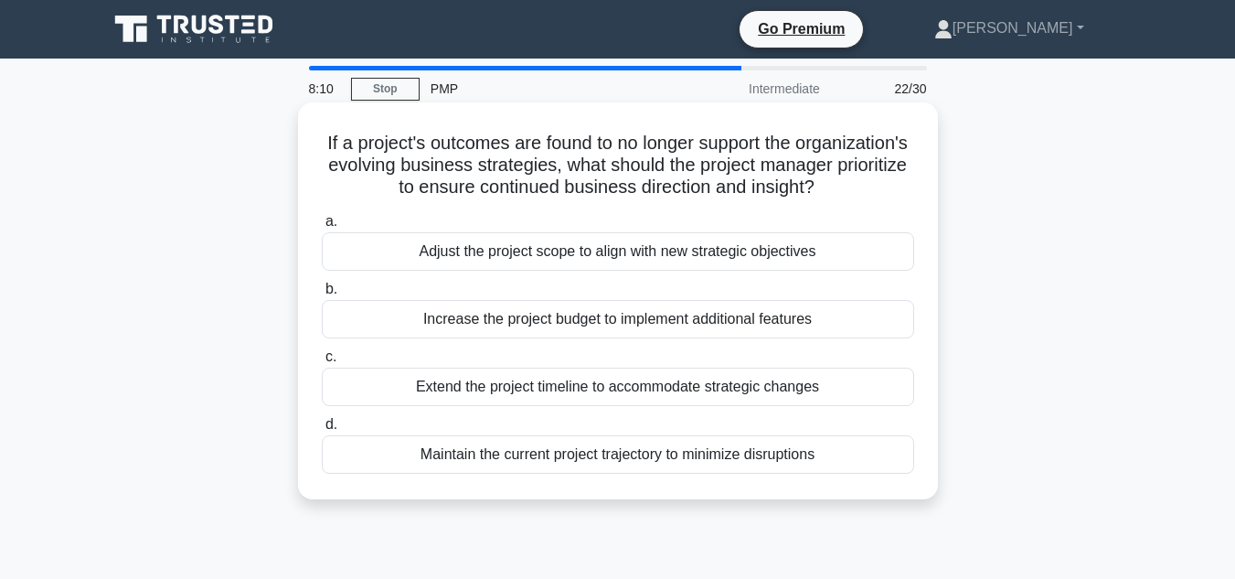
click at [835, 259] on div "Adjust the project scope to align with new strategic objectives" at bounding box center [618, 251] width 593 height 38
click at [322, 228] on input "a. Adjust the project scope to align with new strategic objectives" at bounding box center [322, 222] width 0 height 12
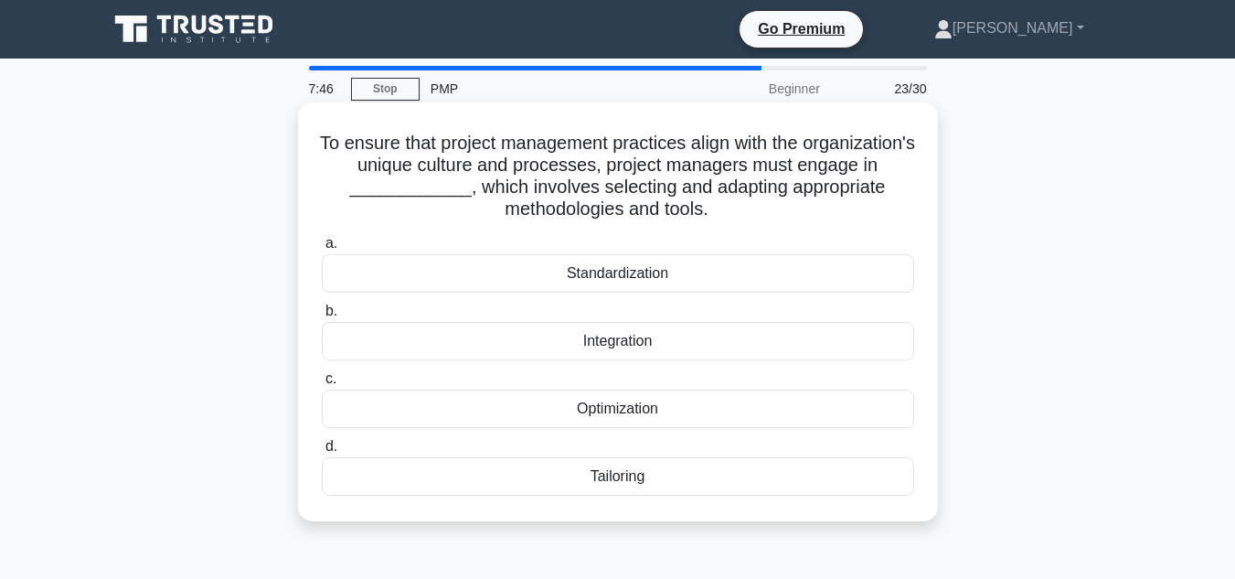
click at [634, 476] on div "Tailoring" at bounding box center [618, 476] width 593 height 38
click at [322, 453] on input "d. Tailoring" at bounding box center [322, 447] width 0 height 12
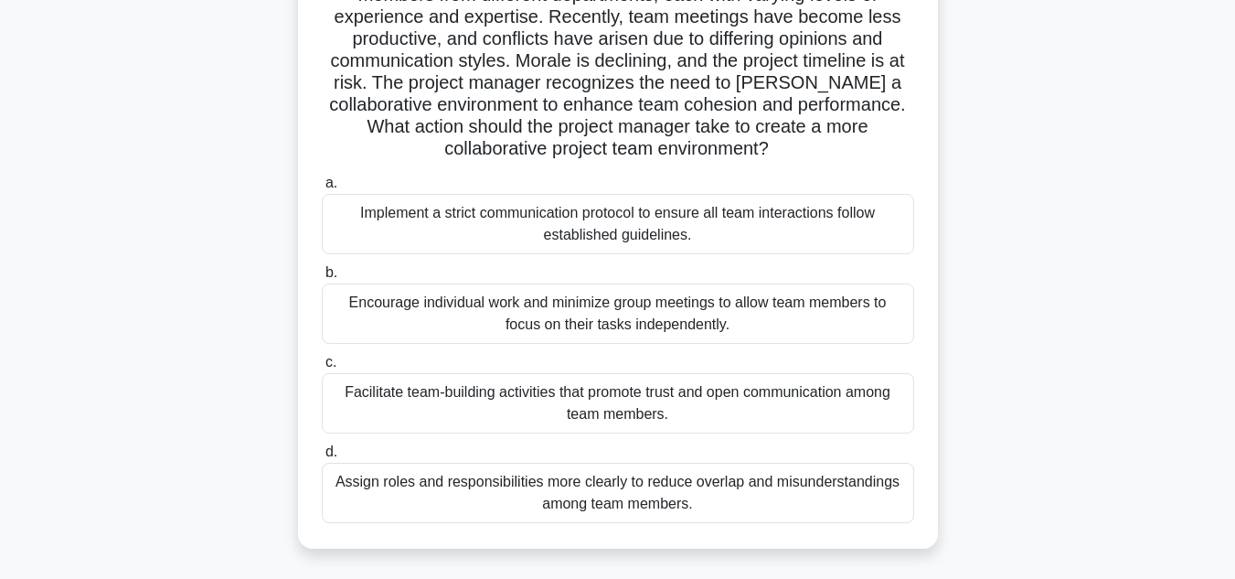
scroll to position [171, 0]
click at [686, 398] on div "Facilitate team-building activities that promote trust and open communication a…" at bounding box center [618, 402] width 593 height 60
click at [322, 368] on input "c. Facilitate team-building activities that promote trust and open communicatio…" at bounding box center [322, 362] width 0 height 12
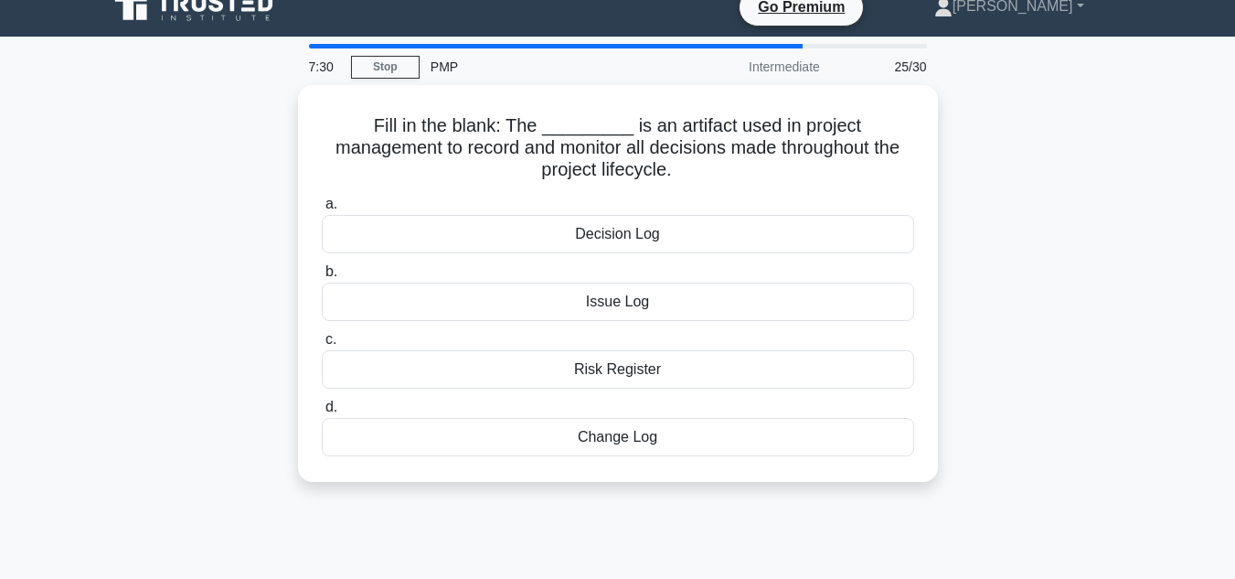
scroll to position [0, 0]
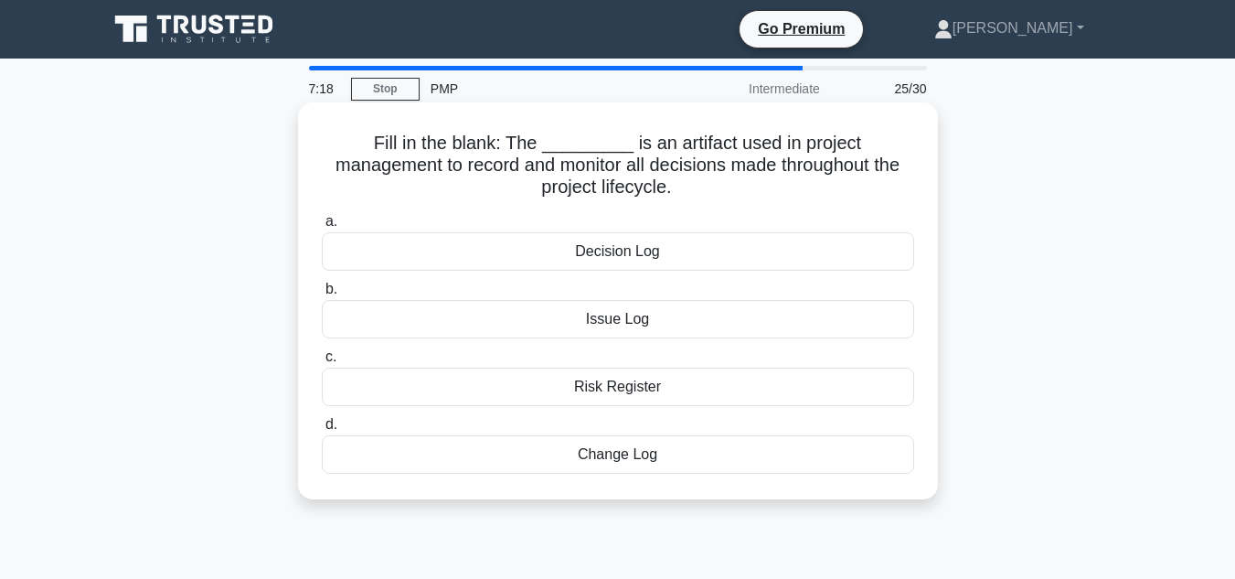
click at [655, 264] on div "Decision Log" at bounding box center [618, 251] width 593 height 38
click at [322, 228] on input "a. Decision Log" at bounding box center [322, 222] width 0 height 12
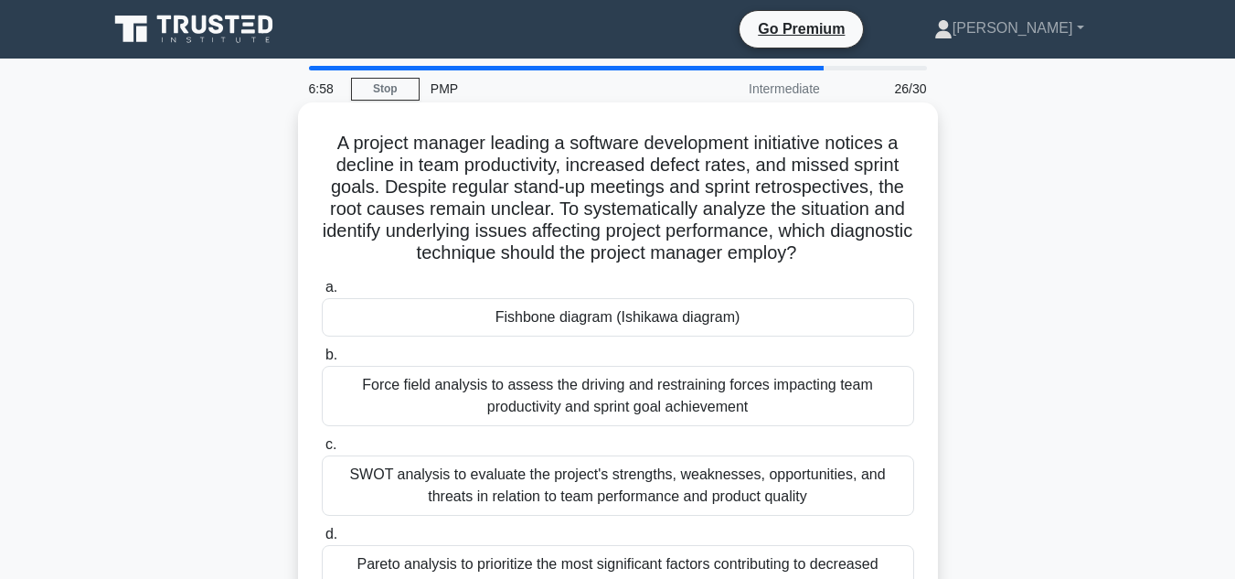
click at [593, 321] on div "Fishbone diagram (Ishikawa diagram)" at bounding box center [618, 317] width 593 height 38
click at [322, 294] on input "a. Fishbone diagram (Ishikawa diagram)" at bounding box center [322, 288] width 0 height 12
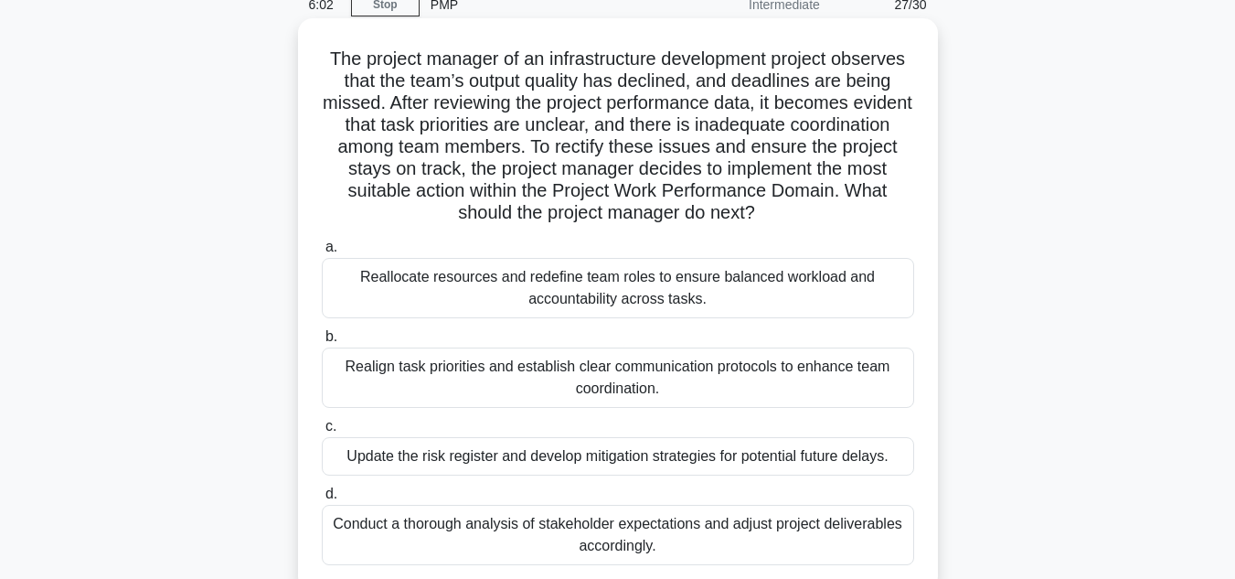
scroll to position [85, 0]
click at [673, 367] on div "Realign task priorities and establish clear communication protocols to enhance …" at bounding box center [618, 377] width 593 height 60
click at [322, 342] on input "b. Realign task priorities and establish clear communication protocols to enhan…" at bounding box center [322, 336] width 0 height 12
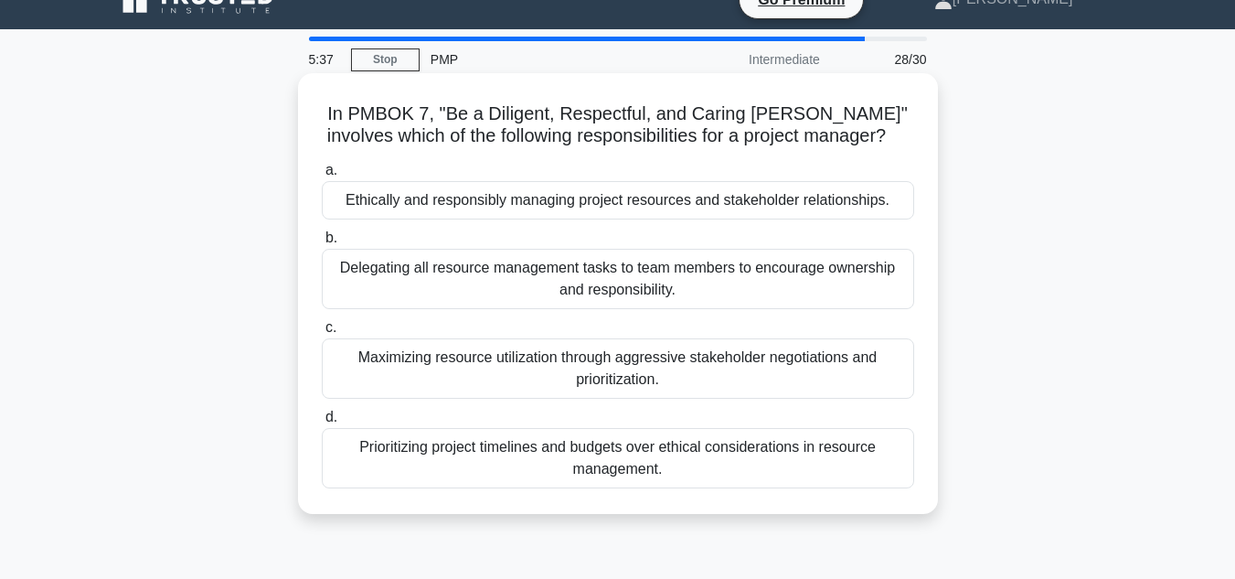
scroll to position [33, 0]
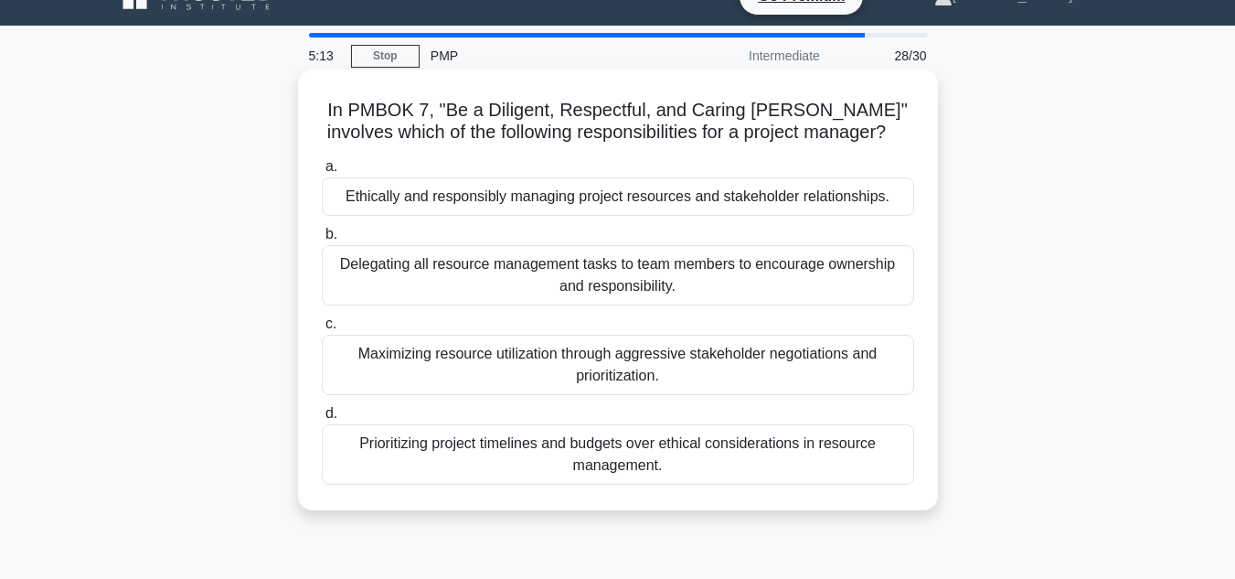
click at [674, 193] on div "Ethically and responsibly managing project resources and stakeholder relationsh…" at bounding box center [618, 196] width 593 height 38
click at [322, 173] on input "a. Ethically and responsibly managing project resources and stakeholder relatio…" at bounding box center [322, 167] width 0 height 12
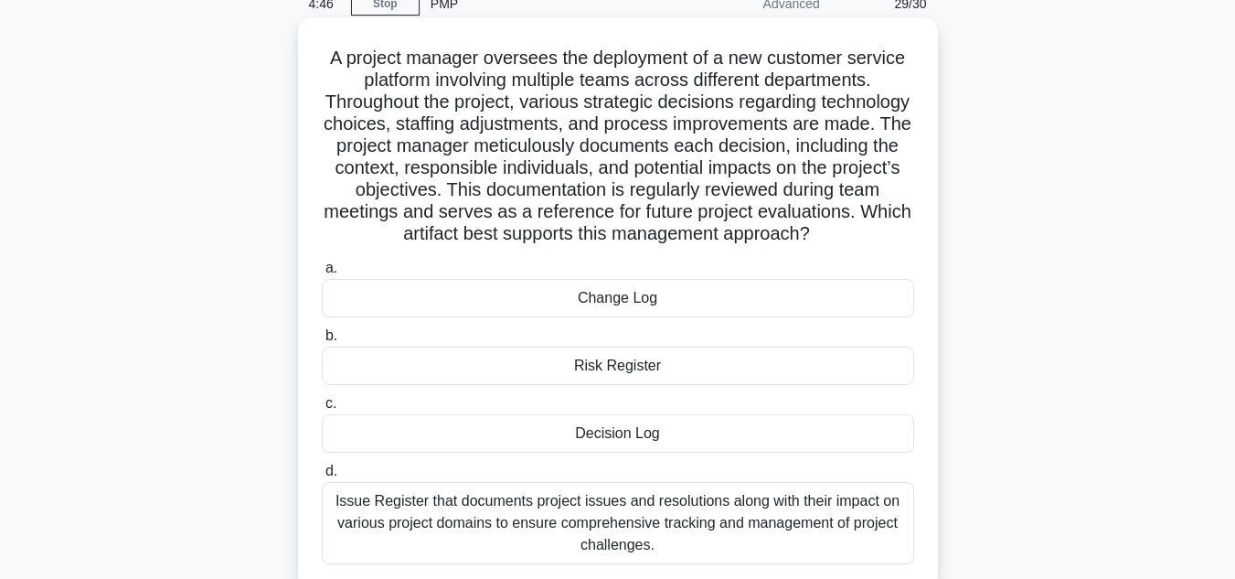
scroll to position [86, 0]
click at [652, 452] on div "Decision Log" at bounding box center [618, 432] width 593 height 38
click at [322, 409] on input "c. Decision Log" at bounding box center [322, 403] width 0 height 12
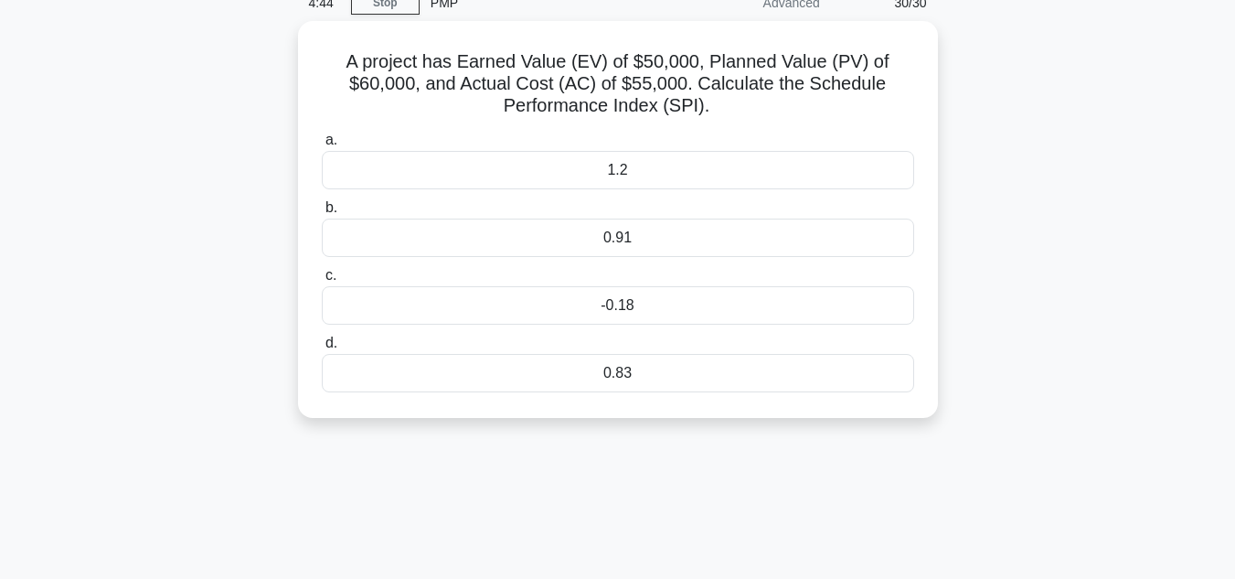
scroll to position [0, 0]
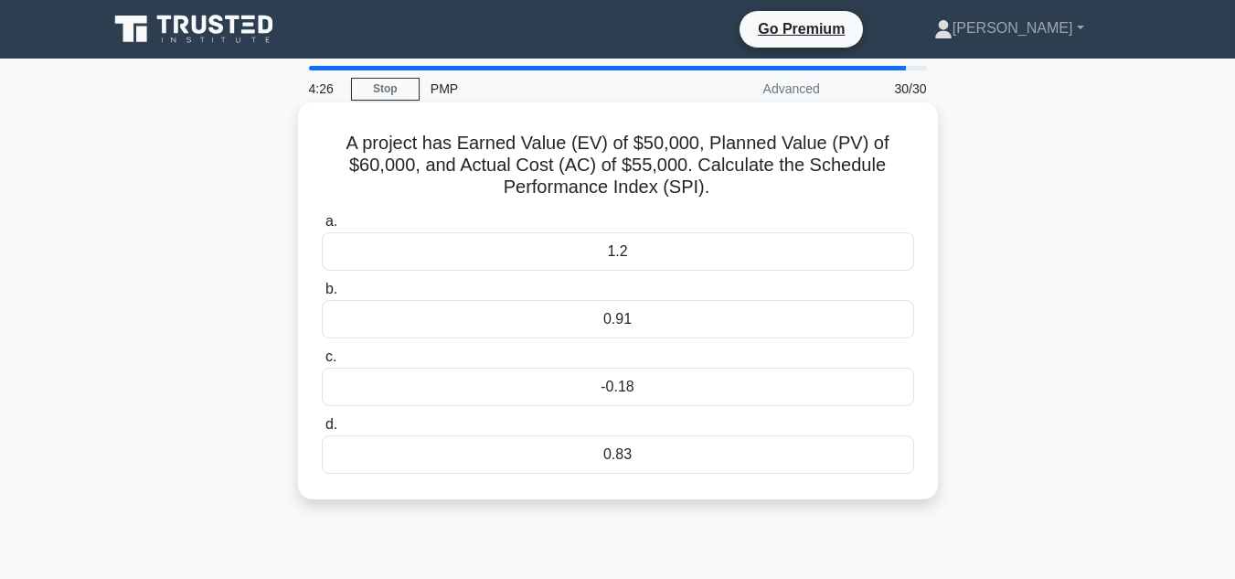
click at [646, 449] on div "0.83" at bounding box center [618, 454] width 593 height 38
click at [322, 431] on input "d. 0.83" at bounding box center [322, 425] width 0 height 12
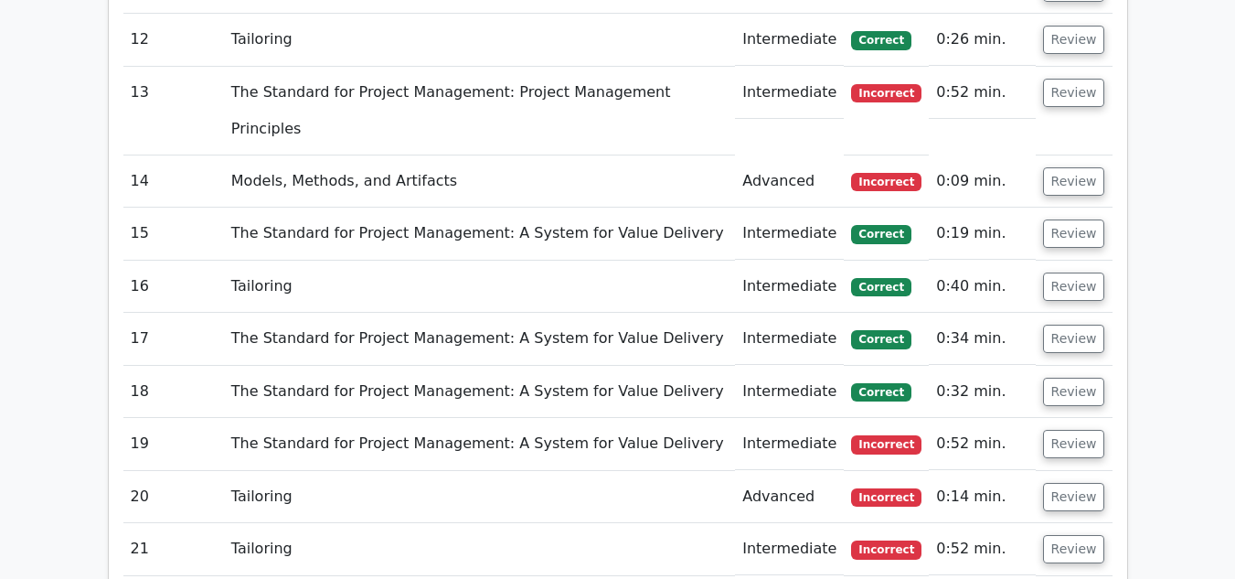
scroll to position [3021, 0]
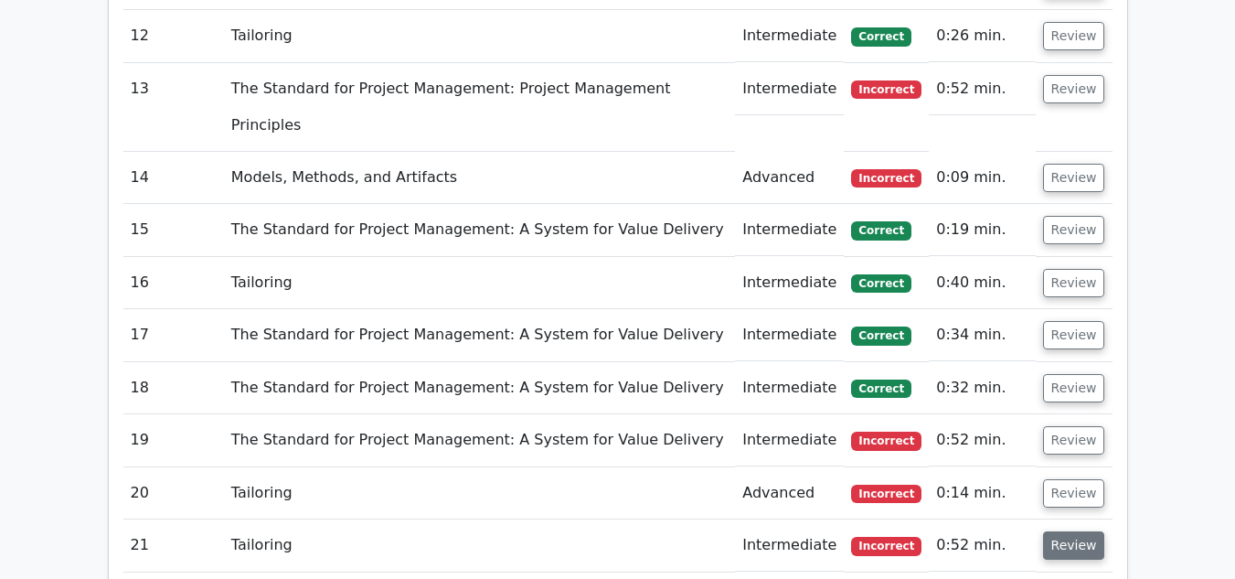
click at [1064, 531] on button "Review" at bounding box center [1074, 545] width 62 height 28
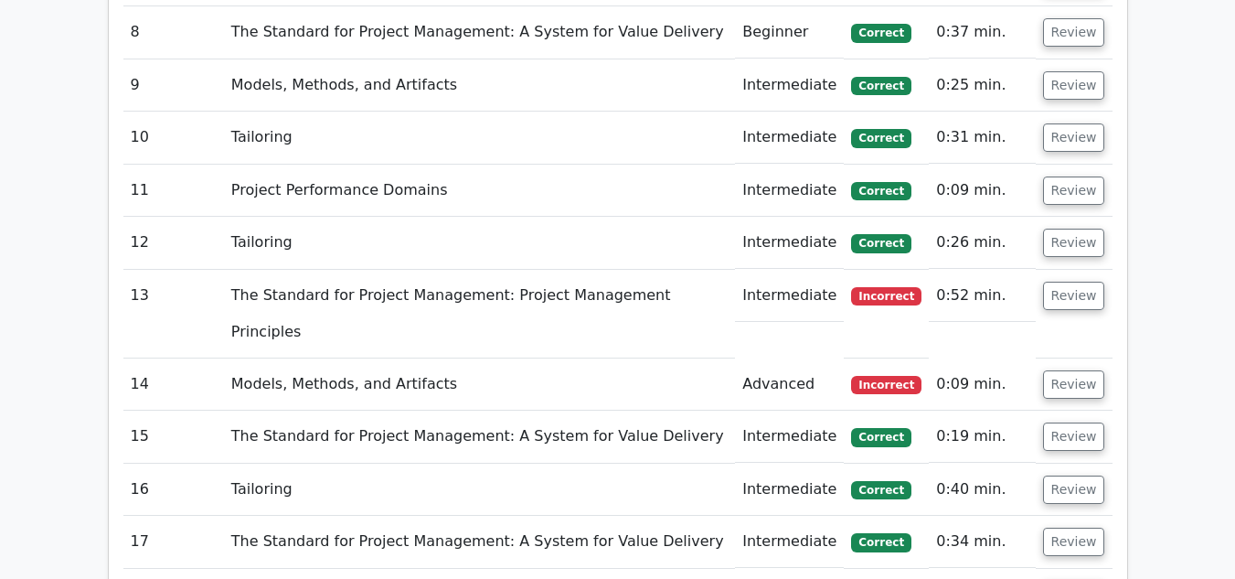
scroll to position [2813, 0]
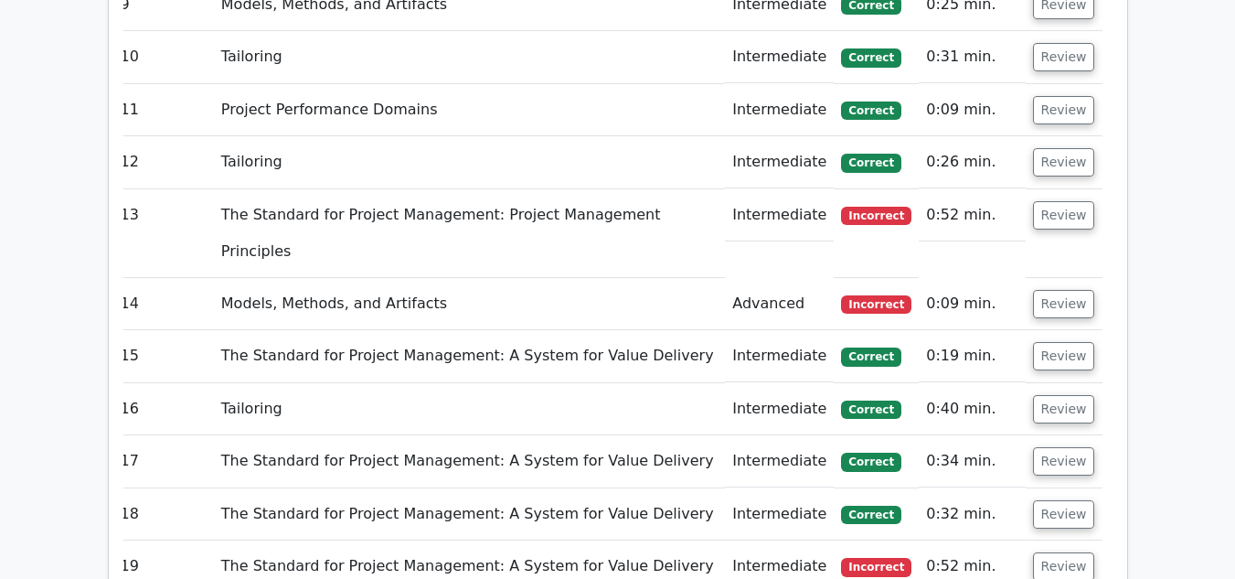
scroll to position [0, 9]
